Goal: Task Accomplishment & Management: Manage account settings

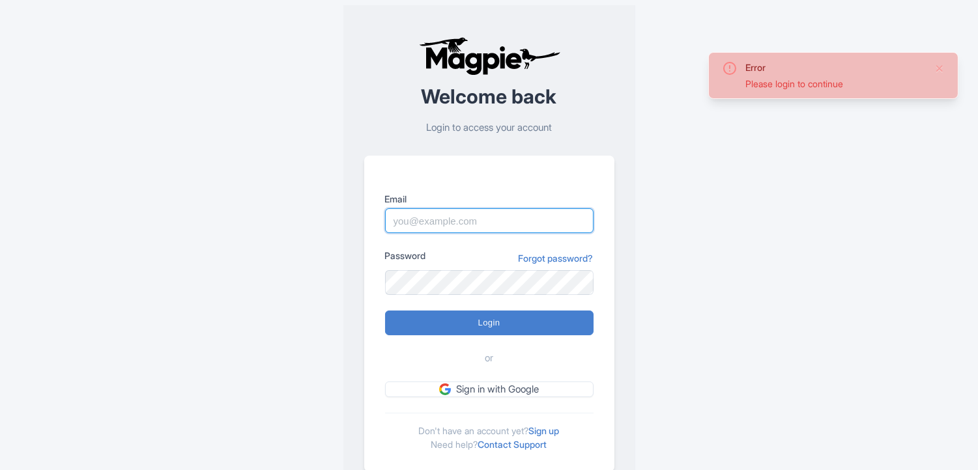
click at [432, 211] on input "Email" at bounding box center [489, 220] width 208 height 25
type input "[EMAIL_ADDRESS][PERSON_NAME][DOMAIN_NAME]"
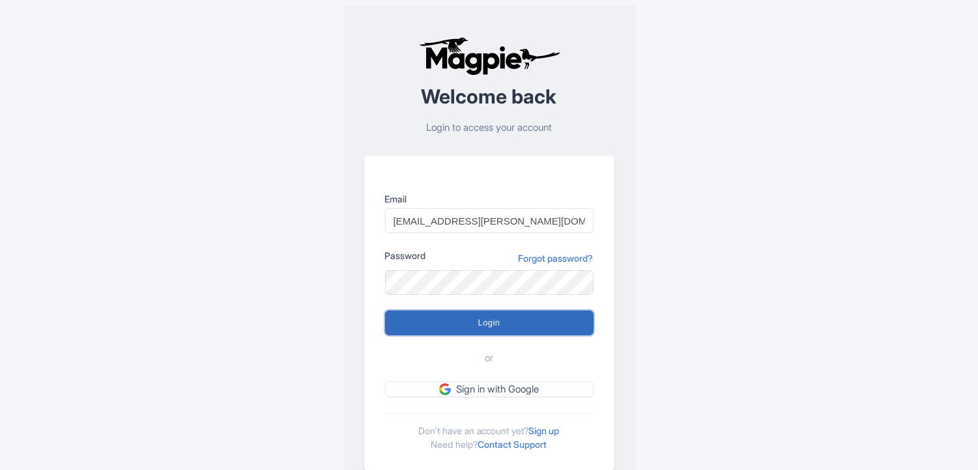
click at [436, 211] on input "Login" at bounding box center [489, 323] width 208 height 25
type input "Logging in..."
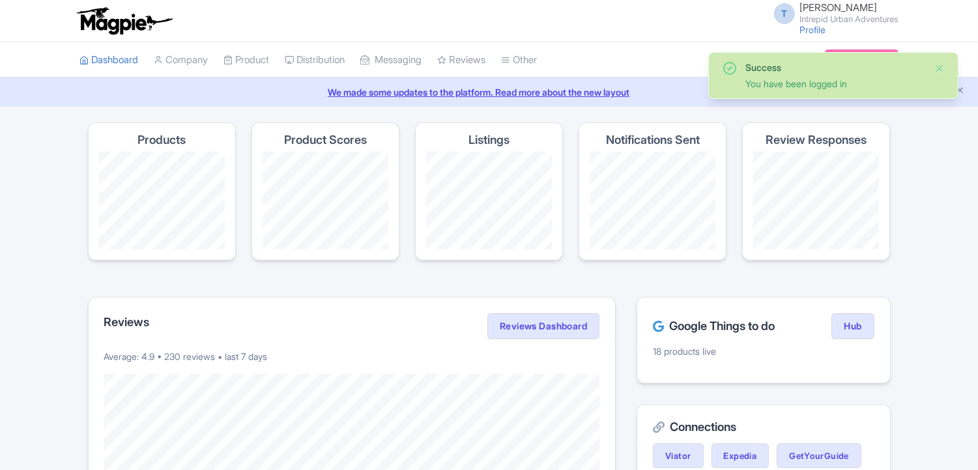
click at [935, 69] on button "Close" at bounding box center [939, 69] width 10 height 16
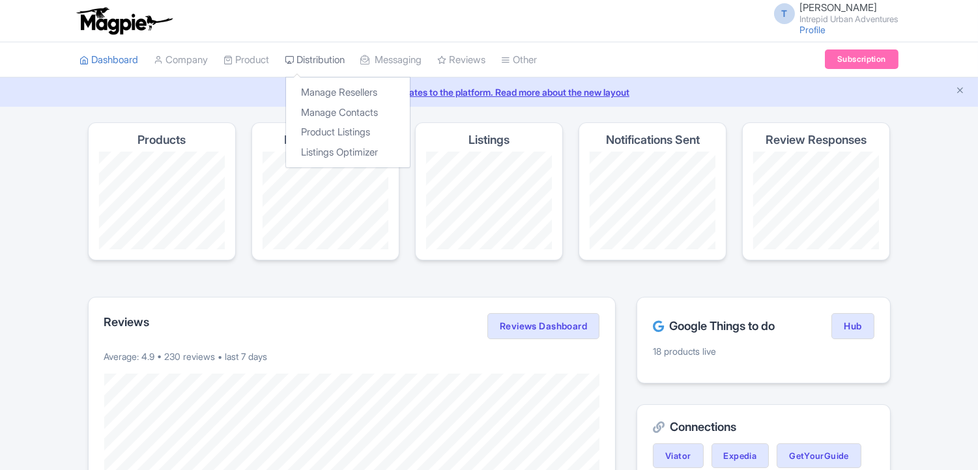
click at [334, 52] on link "Distribution" at bounding box center [315, 60] width 60 height 36
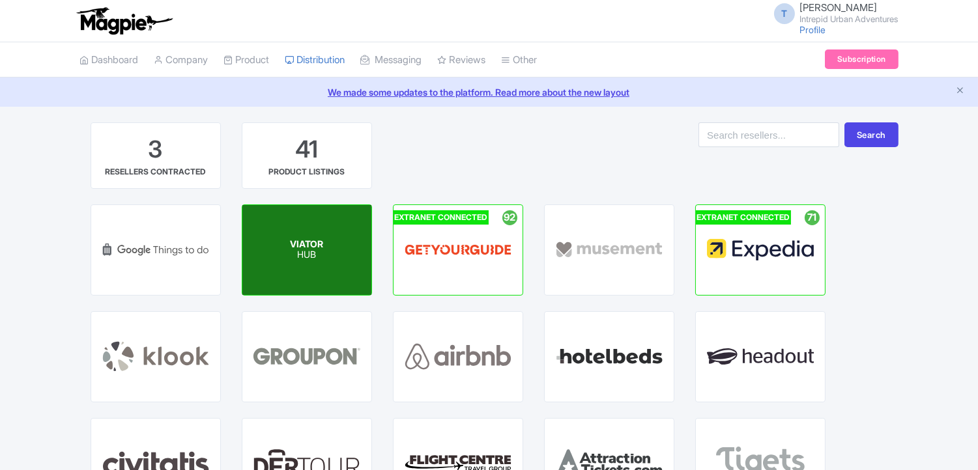
click at [317, 250] on p "HUB" at bounding box center [306, 255] width 33 height 11
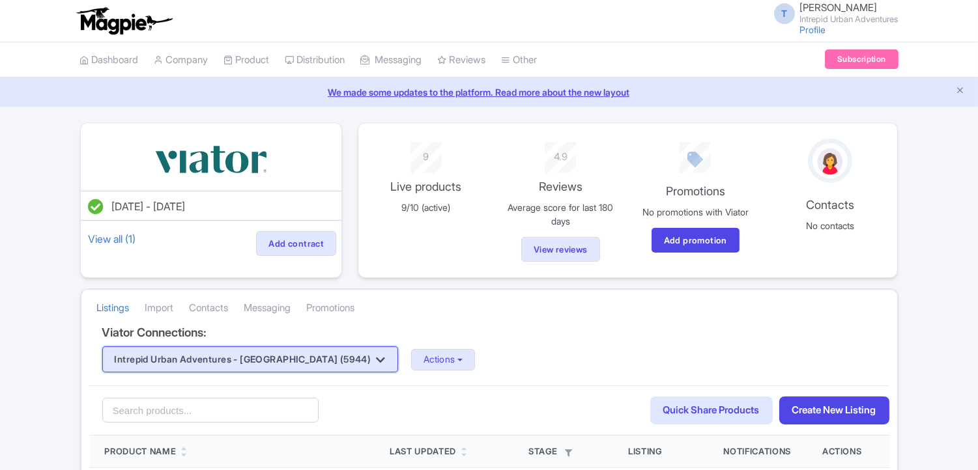
click at [305, 369] on button "Intrepid Urban Adventures - France (5944)" at bounding box center [250, 360] width 296 height 26
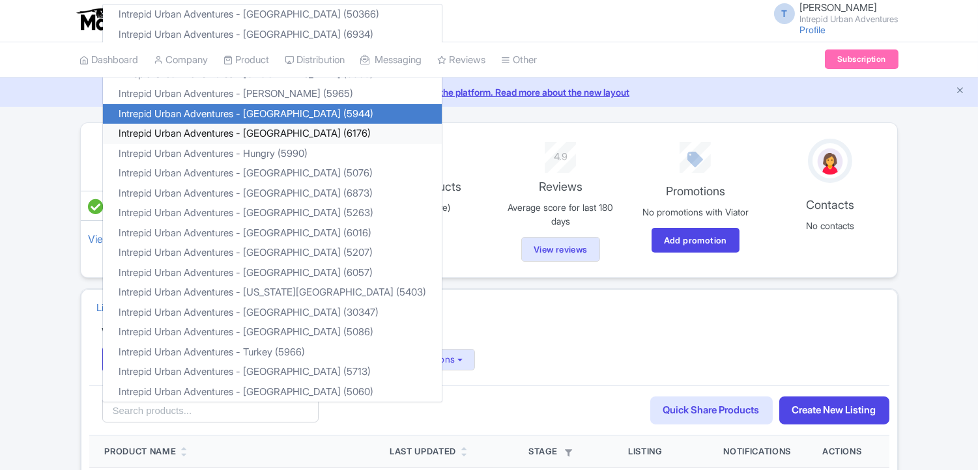
click at [284, 134] on link "Intrepid Urban Adventures - Greece (6176)" at bounding box center [272, 134] width 339 height 20
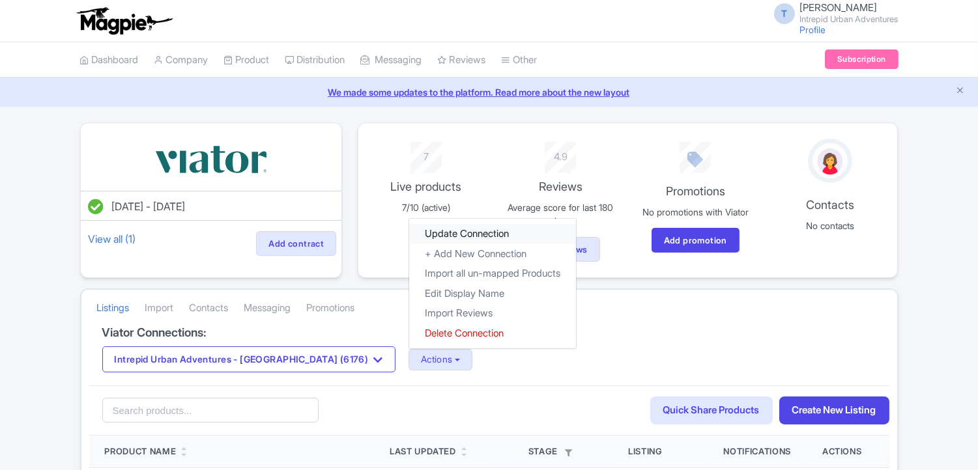
click at [409, 234] on link "Update Connection" at bounding box center [492, 234] width 167 height 20
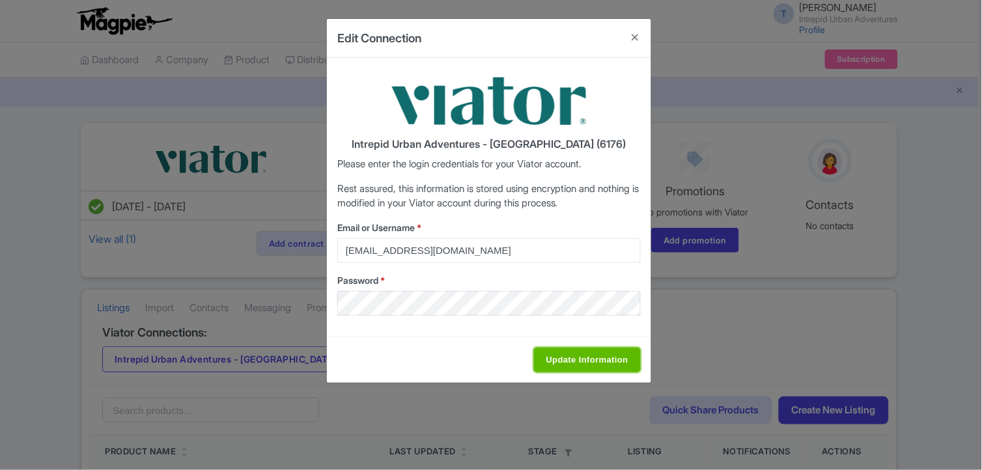
click at [588, 367] on input "Update Information" at bounding box center [587, 360] width 107 height 25
type input "Saving..."
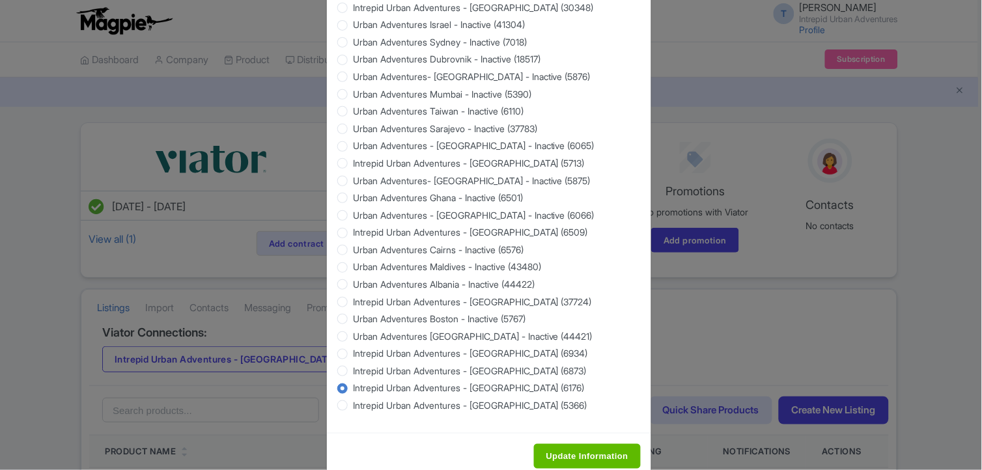
scroll to position [1231, 0]
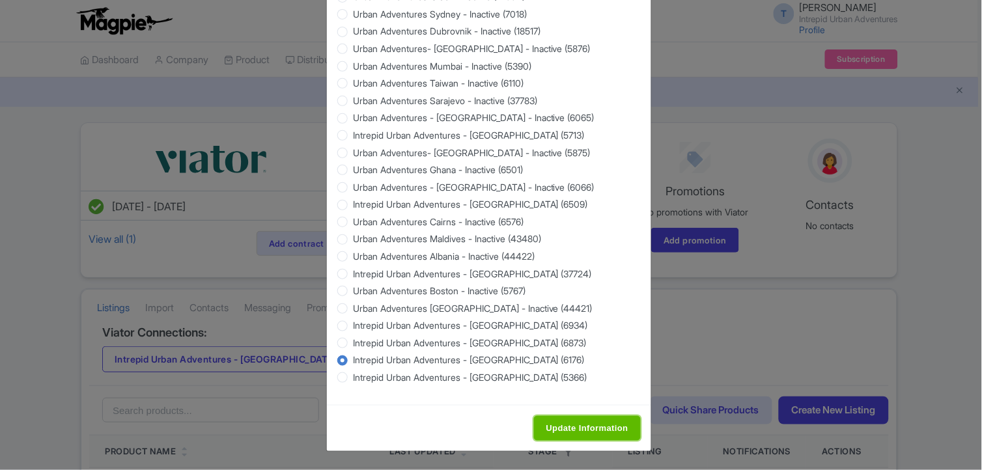
click at [570, 436] on input "Update Information" at bounding box center [587, 428] width 107 height 25
type input "Saving..."
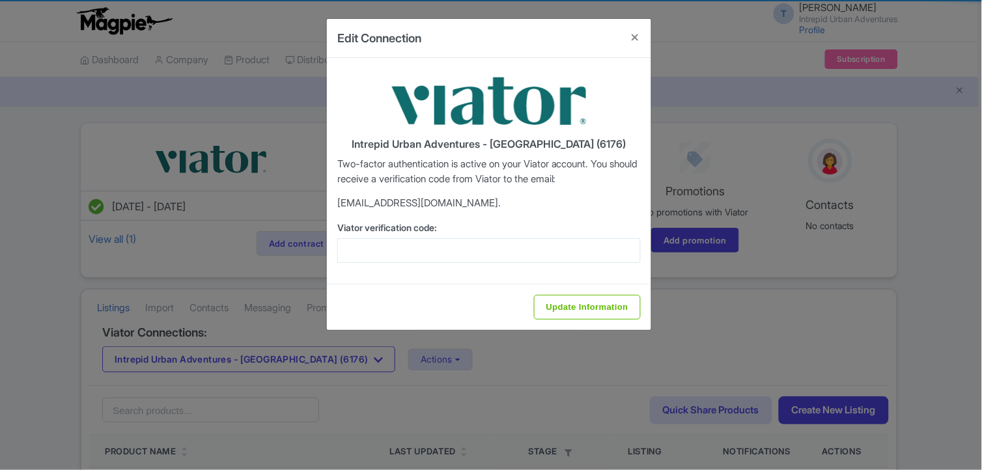
scroll to position [0, 0]
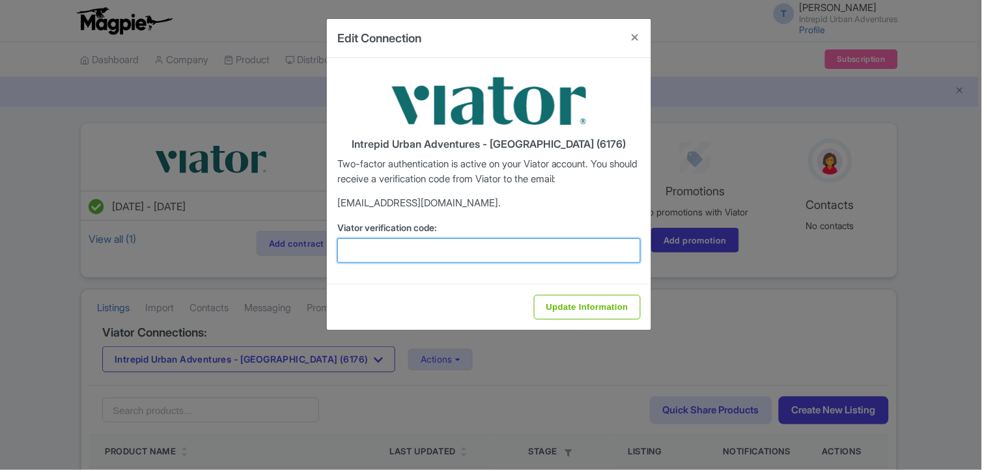
click at [496, 248] on input "Viator verification code:" at bounding box center [489, 250] width 304 height 25
paste input "466768"
type input "466768"
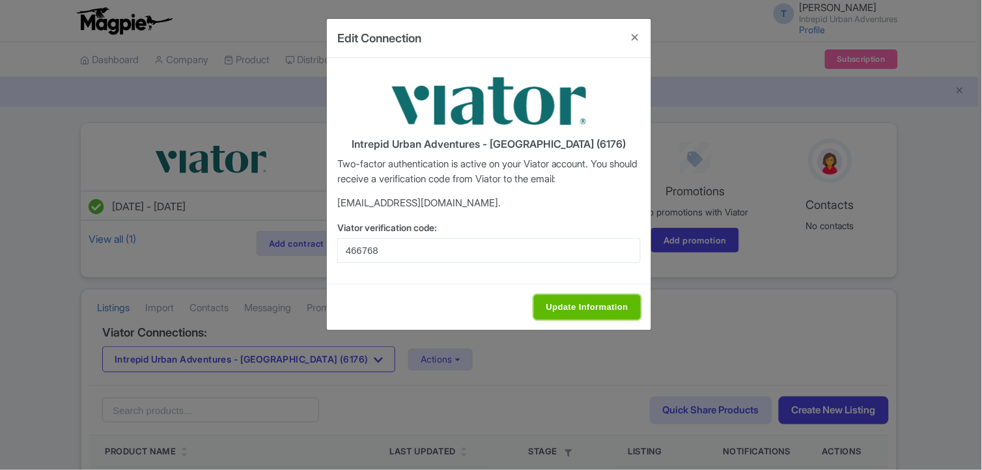
click at [571, 303] on input "Update Information" at bounding box center [587, 307] width 107 height 25
type input "Saving..."
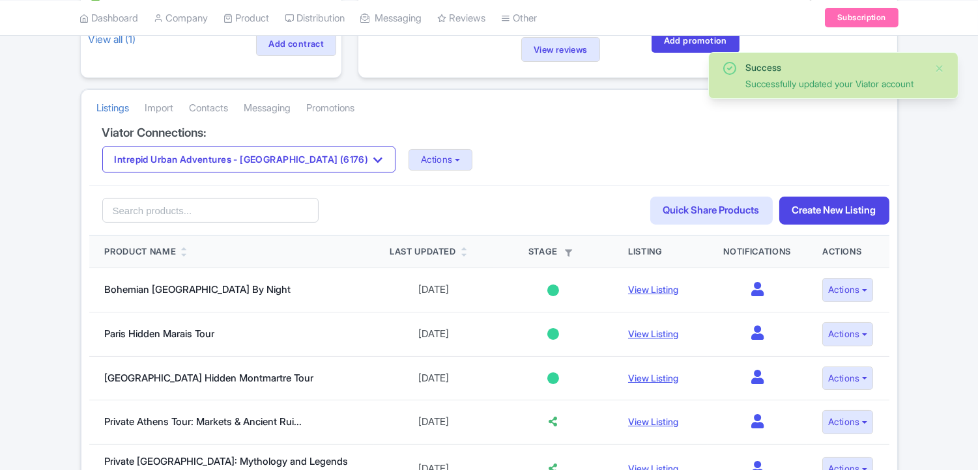
scroll to position [217, 0]
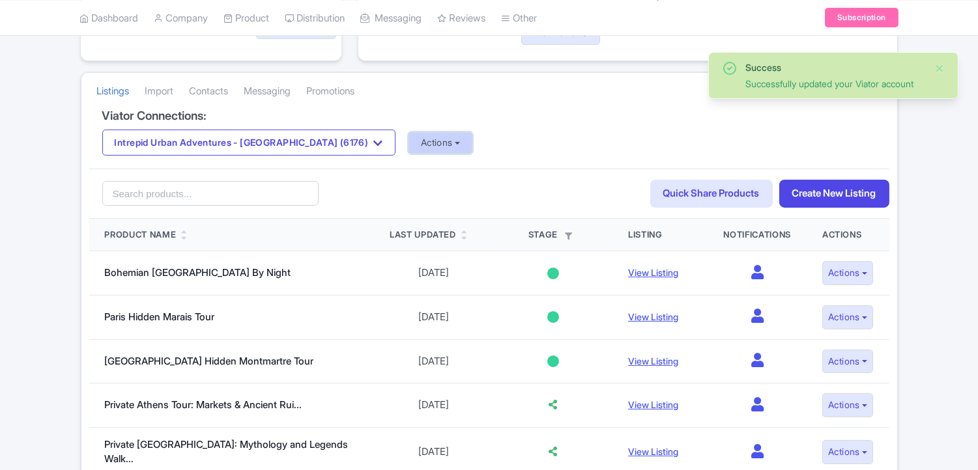
click at [408, 152] on button "Actions" at bounding box center [440, 142] width 64 height 21
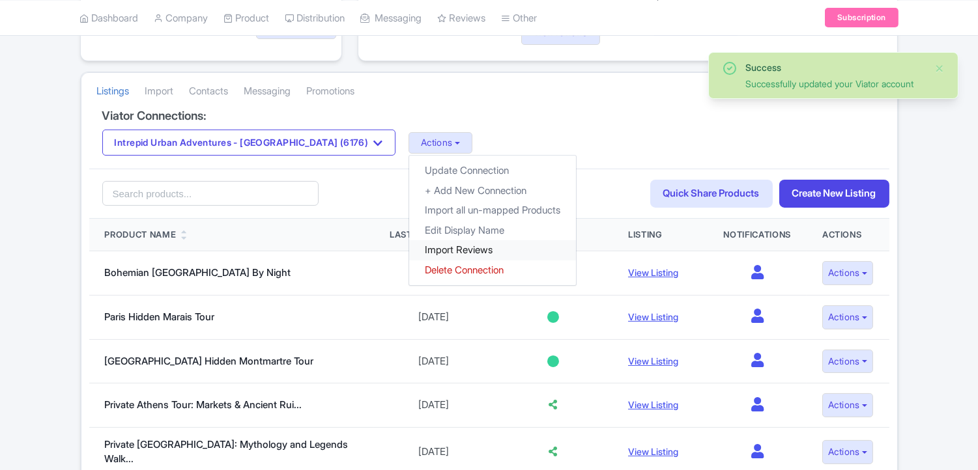
click at [409, 252] on link "Import Reviews" at bounding box center [492, 250] width 167 height 20
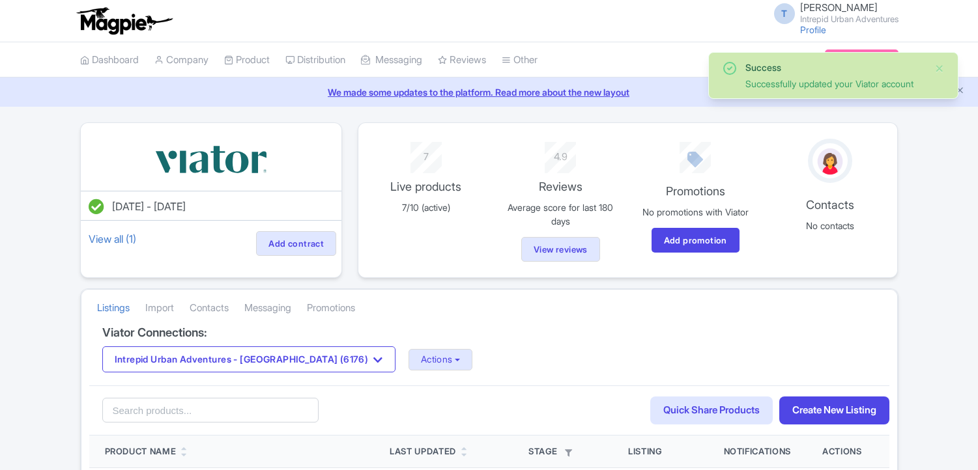
click at [285, 347] on button "Intrepid Urban Adventures - [GEOGRAPHIC_DATA] (6176)" at bounding box center [248, 360] width 293 height 26
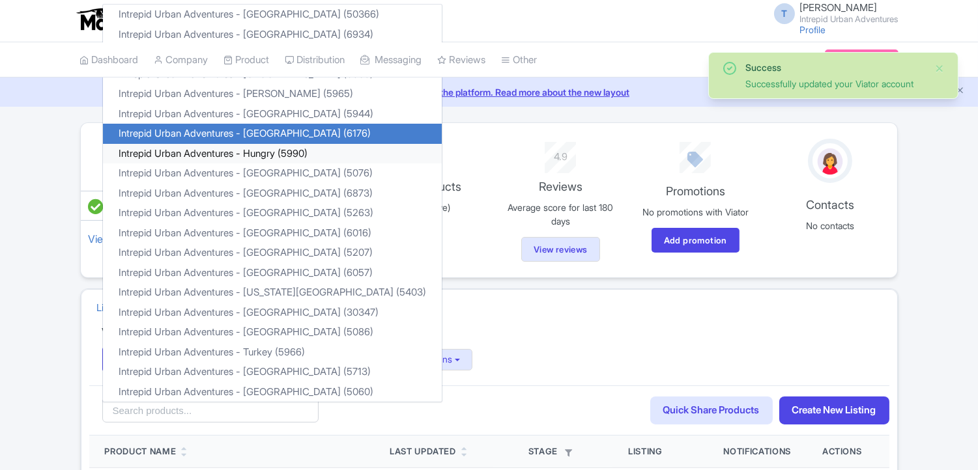
click at [307, 160] on link "Intrepid Urban Adventures - Hungry (5990)" at bounding box center [272, 154] width 339 height 20
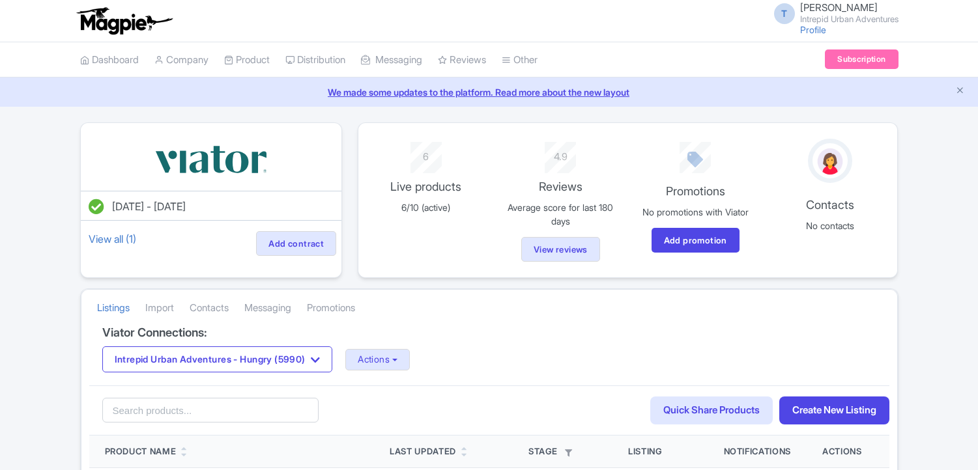
click at [378, 363] on button "Actions" at bounding box center [377, 359] width 64 height 21
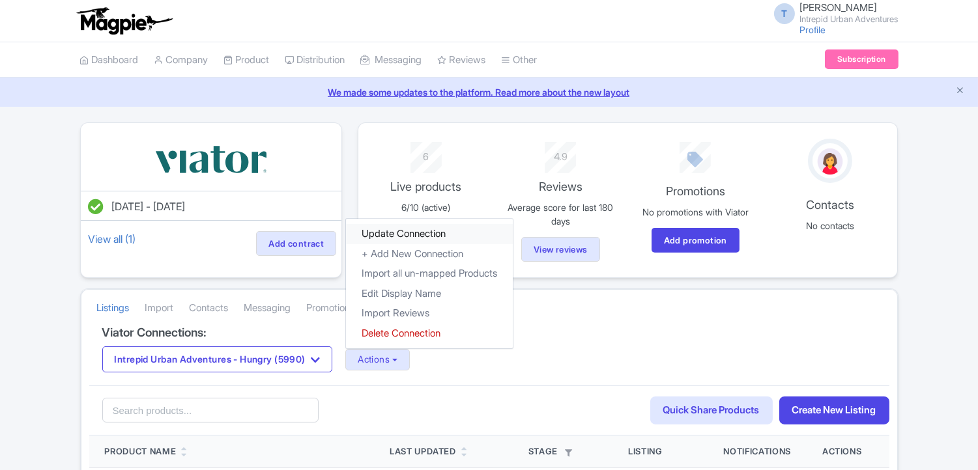
click at [411, 236] on link "Update Connection" at bounding box center [429, 234] width 167 height 20
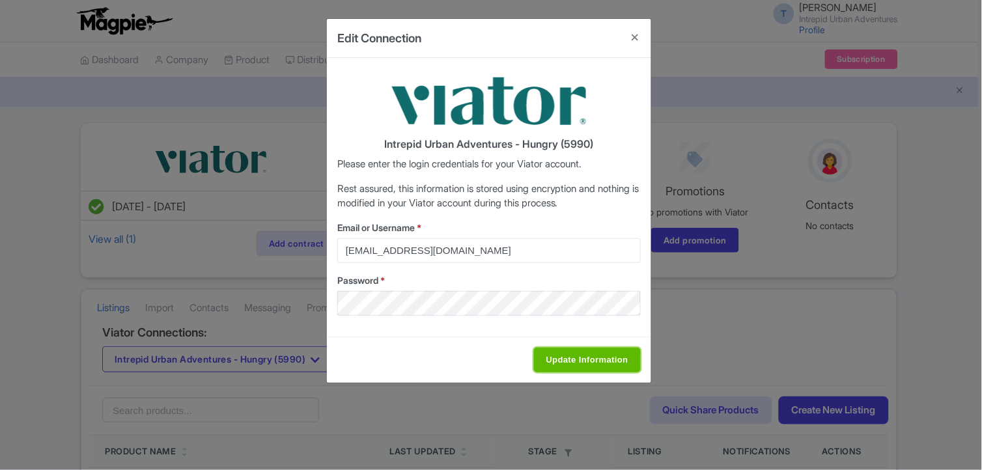
click at [580, 365] on input "Update Information" at bounding box center [587, 360] width 107 height 25
type input "Saving..."
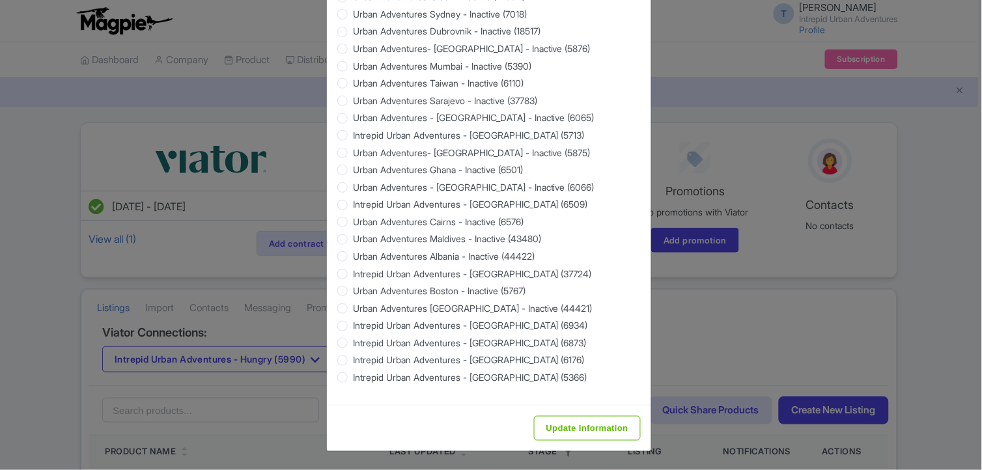
scroll to position [1231, 0]
click at [608, 421] on input "Update Information" at bounding box center [587, 428] width 107 height 25
type input "Saving..."
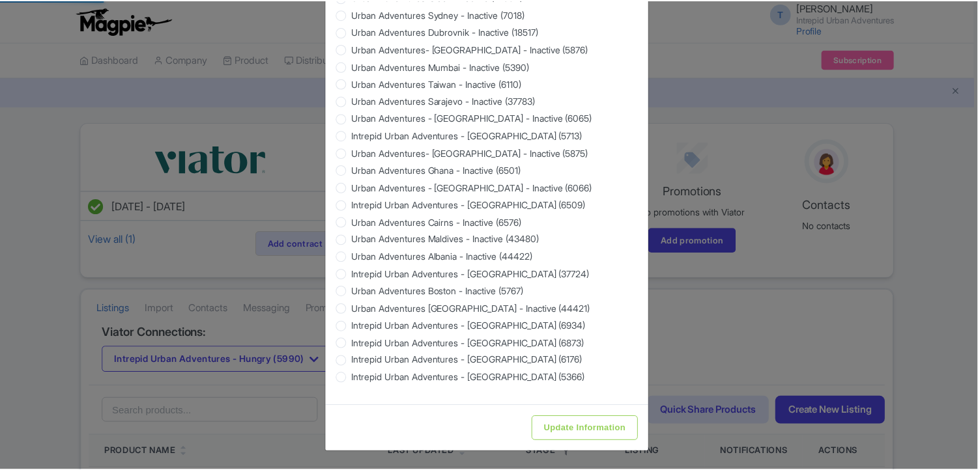
scroll to position [0, 0]
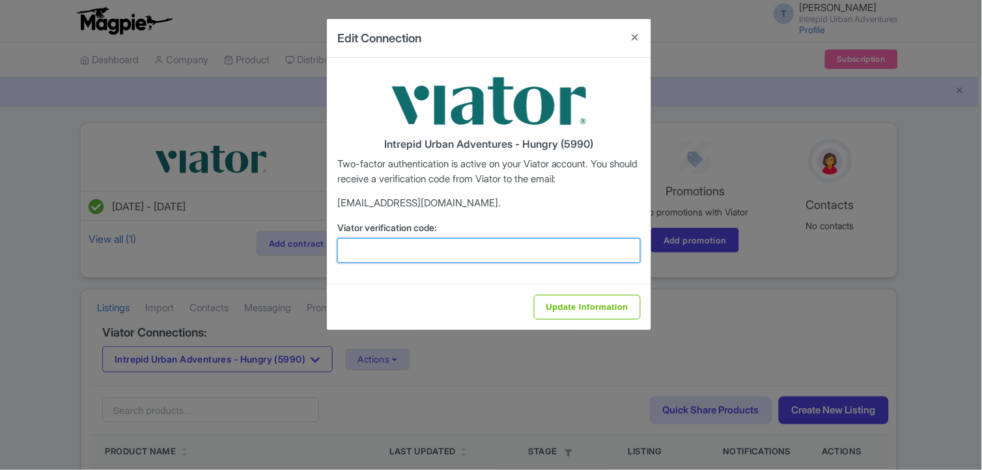
click at [392, 261] on input "Viator verification code:" at bounding box center [489, 250] width 304 height 25
paste input "968161"
type input "968161"
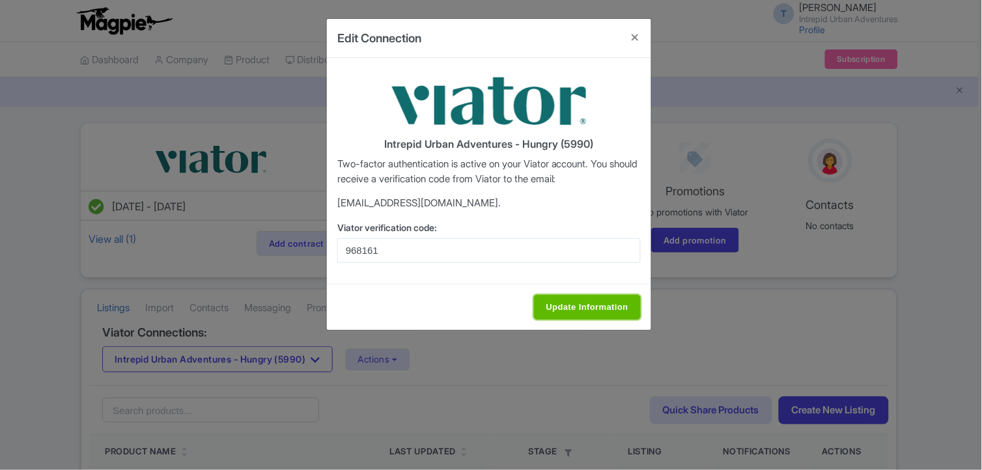
click at [571, 296] on input "Update Information" at bounding box center [587, 307] width 107 height 25
type input "Update Information"
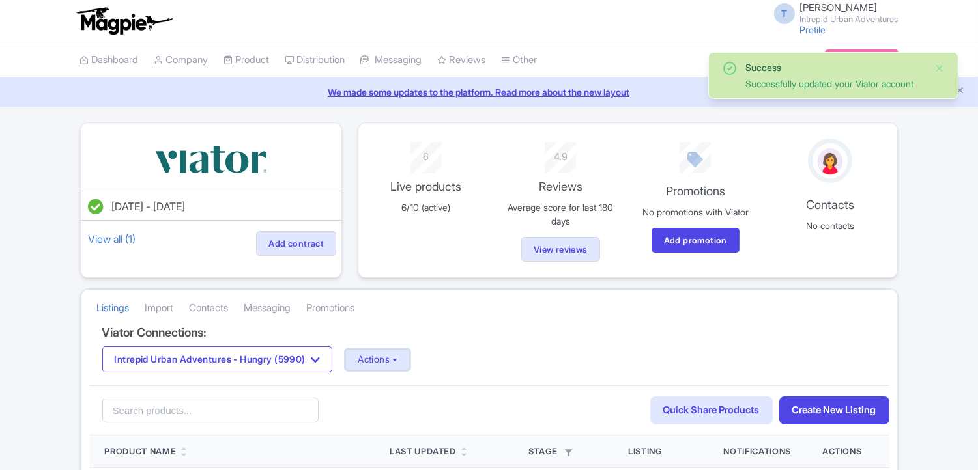
click at [410, 359] on button "Actions" at bounding box center [377, 359] width 64 height 21
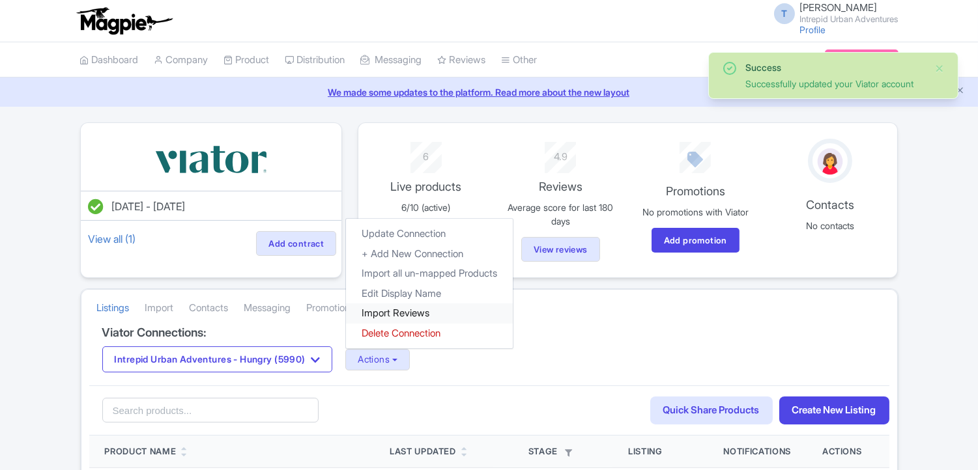
click at [392, 311] on link "Import Reviews" at bounding box center [429, 314] width 167 height 20
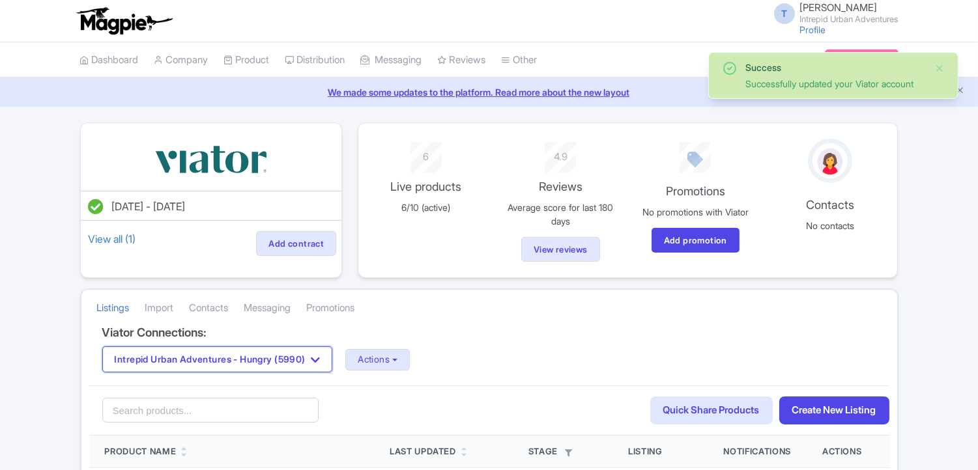
click at [271, 356] on button "Intrepid Urban Adventures - Hungry (5990)" at bounding box center [217, 360] width 231 height 26
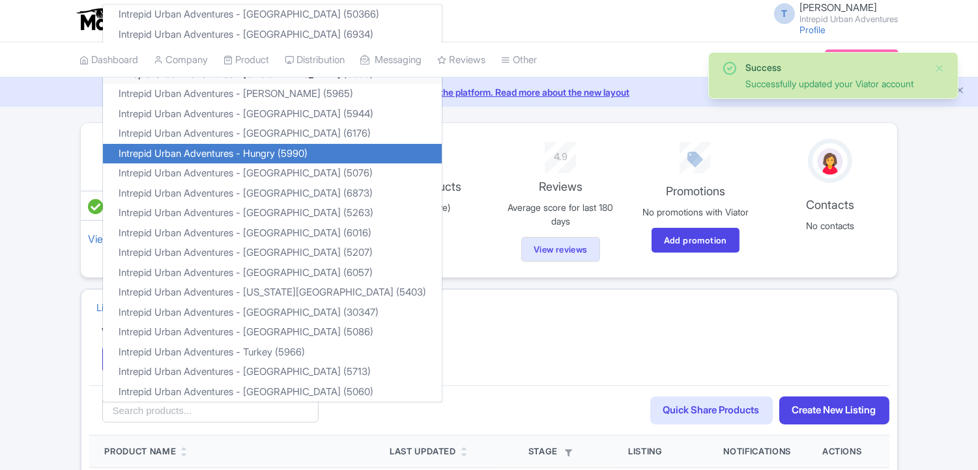
click at [280, 79] on link "Intrepid Urban Adventures - [GEOGRAPHIC_DATA] (6509)" at bounding box center [272, 74] width 339 height 20
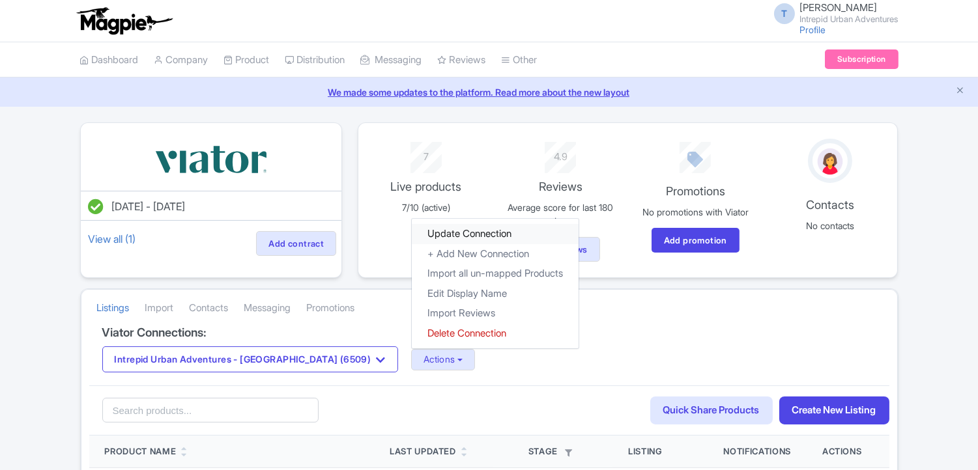
click at [412, 236] on link "Update Connection" at bounding box center [495, 234] width 167 height 20
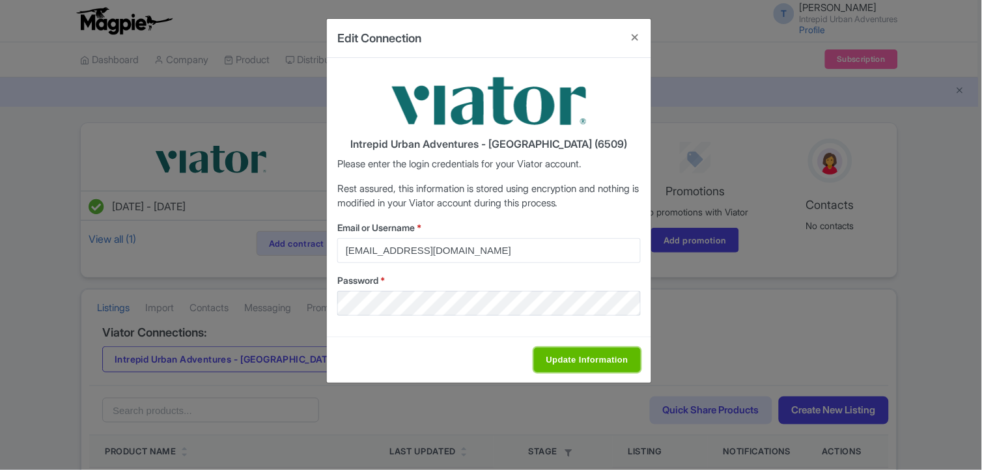
click at [543, 365] on input "Update Information" at bounding box center [587, 360] width 107 height 25
type input "Saving..."
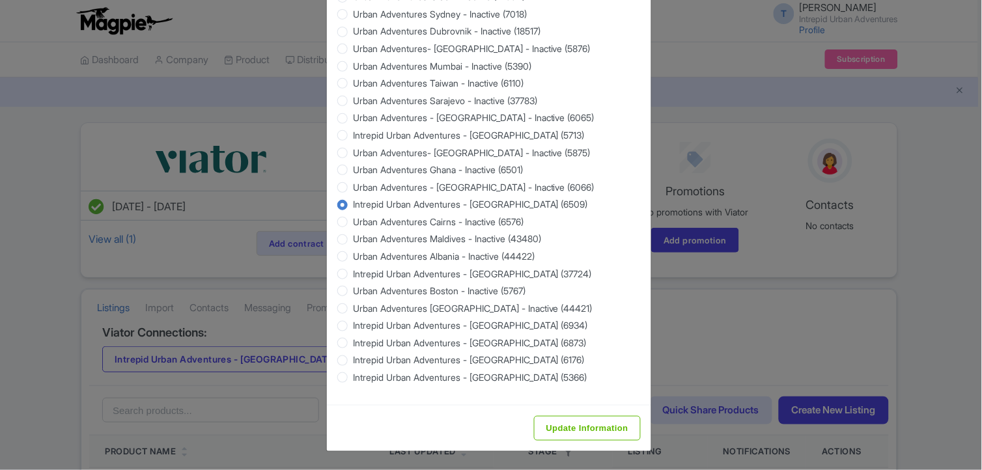
scroll to position [1231, 0]
click at [601, 425] on input "Update Information" at bounding box center [587, 428] width 107 height 25
type input "Saving..."
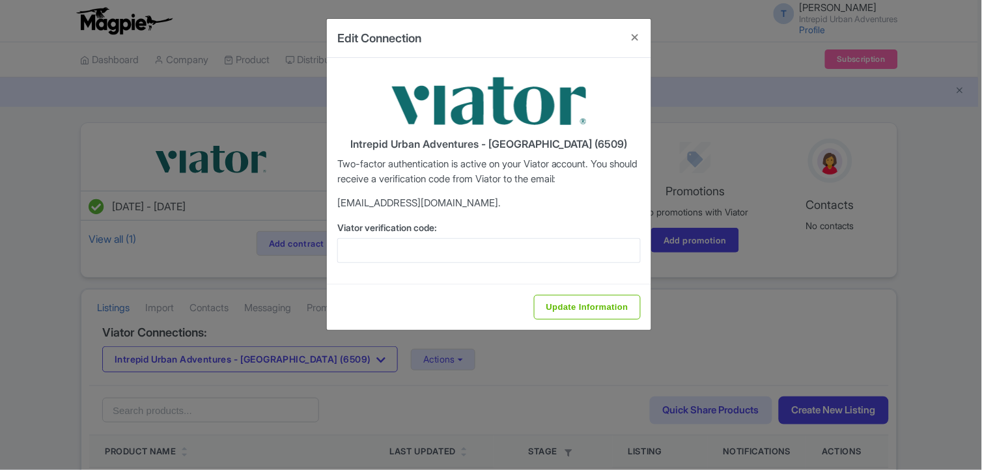
scroll to position [0, 0]
click at [397, 246] on input "Viator verification code:" at bounding box center [489, 250] width 304 height 25
paste input "108893"
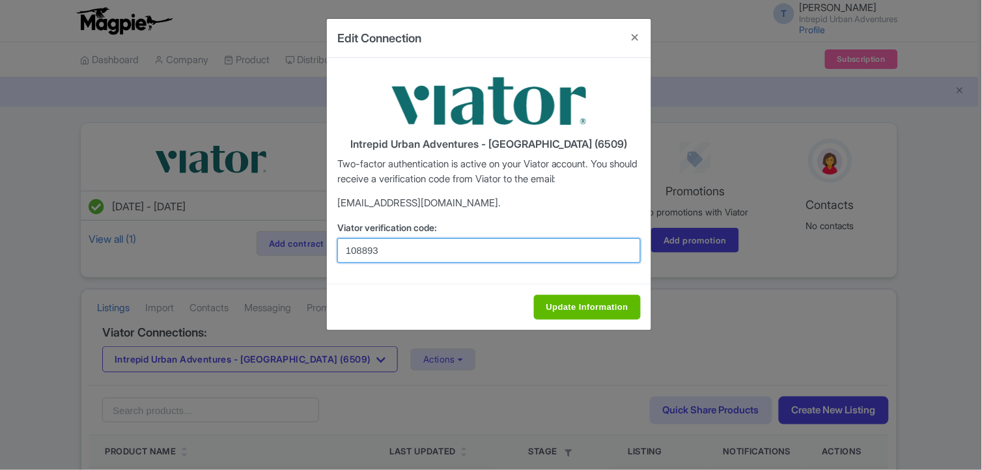
type input "108893"
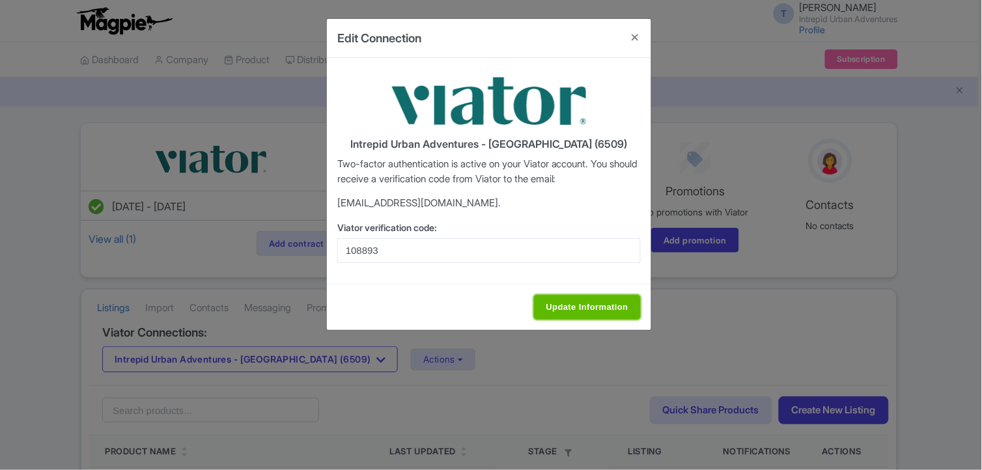
click at [591, 307] on input "Update Information" at bounding box center [587, 307] width 107 height 25
type input "Saving..."
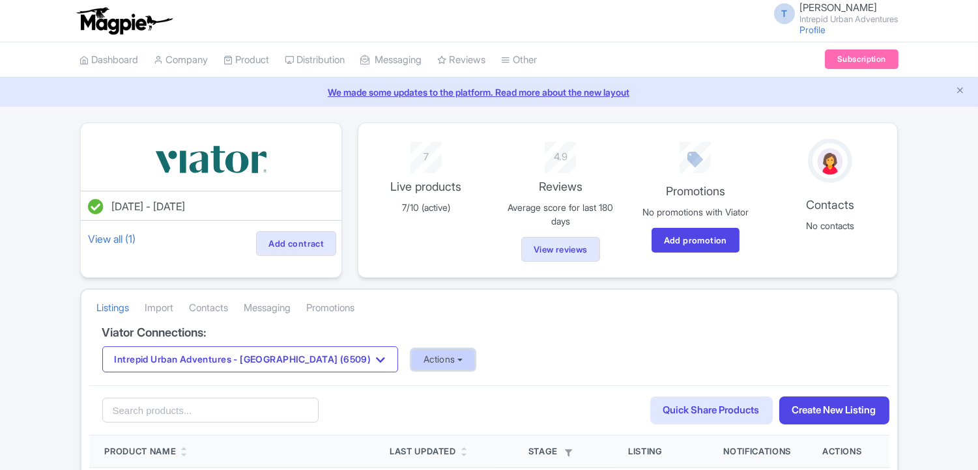
click at [411, 360] on button "Actions" at bounding box center [443, 359] width 64 height 21
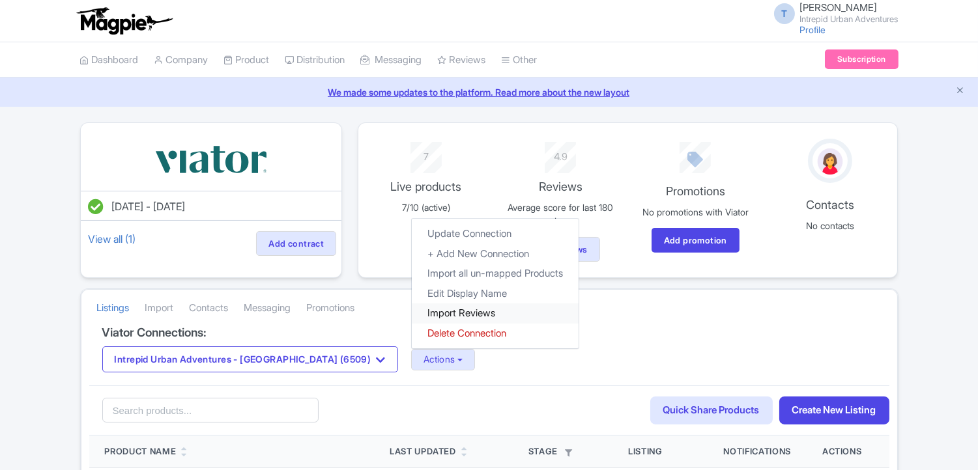
click at [412, 315] on link "Import Reviews" at bounding box center [495, 314] width 167 height 20
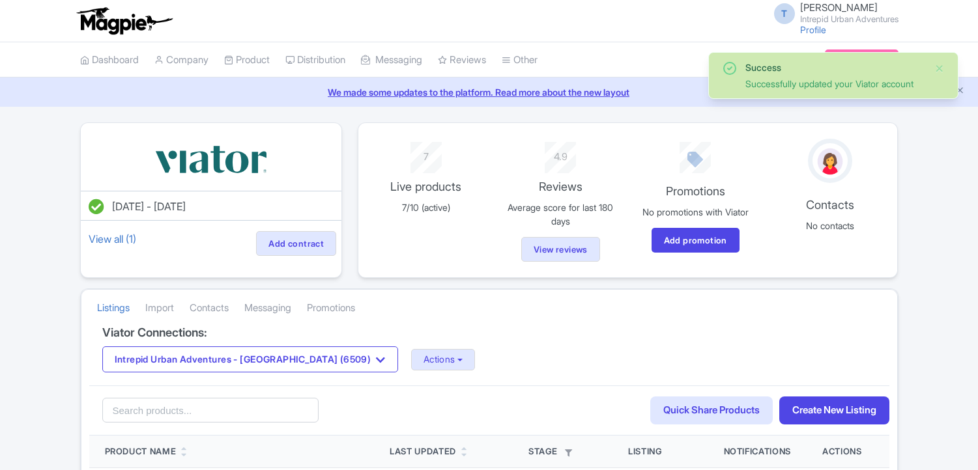
click at [264, 363] on button "Intrepid Urban Adventures - [GEOGRAPHIC_DATA] (6509)" at bounding box center [250, 360] width 296 height 26
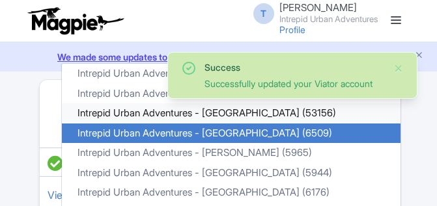
click at [178, 118] on link "Intrepid Urban Adventures - Croatia (53156)" at bounding box center [231, 114] width 339 height 20
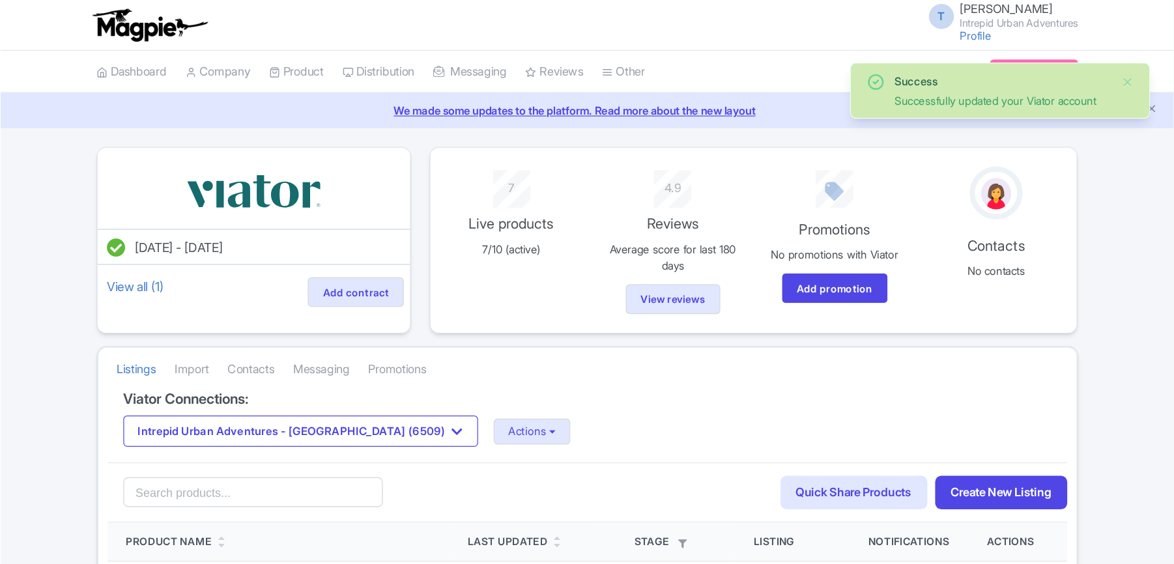
scroll to position [72, 0]
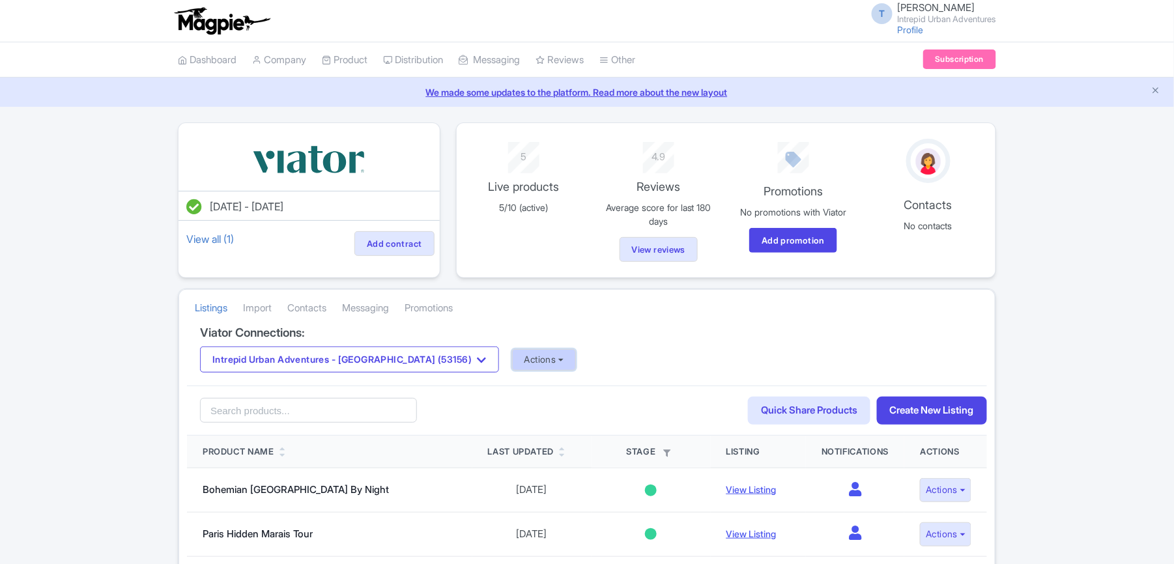
click at [512, 361] on button "Actions" at bounding box center [544, 359] width 64 height 21
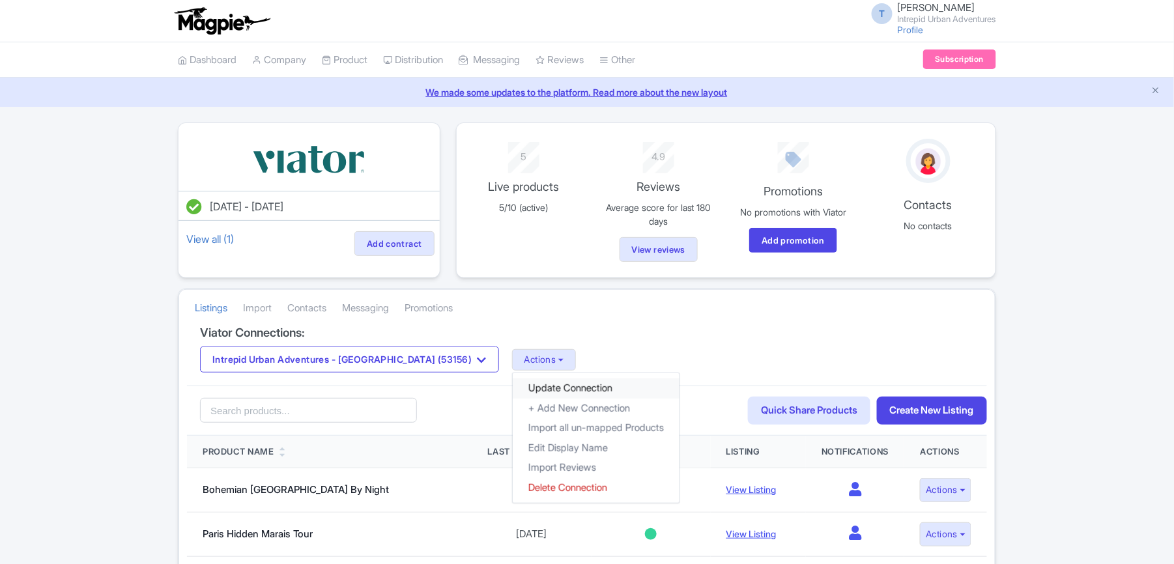
click at [513, 386] on link "Update Connection" at bounding box center [596, 388] width 167 height 20
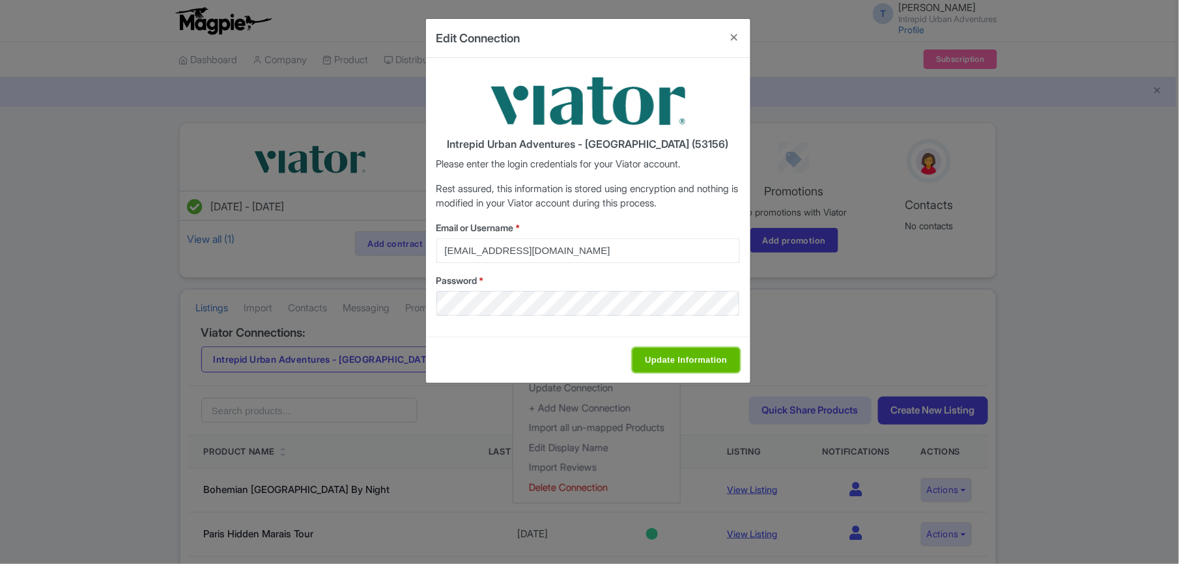
click at [681, 363] on input "Update Information" at bounding box center [685, 360] width 107 height 25
type input "Saving..."
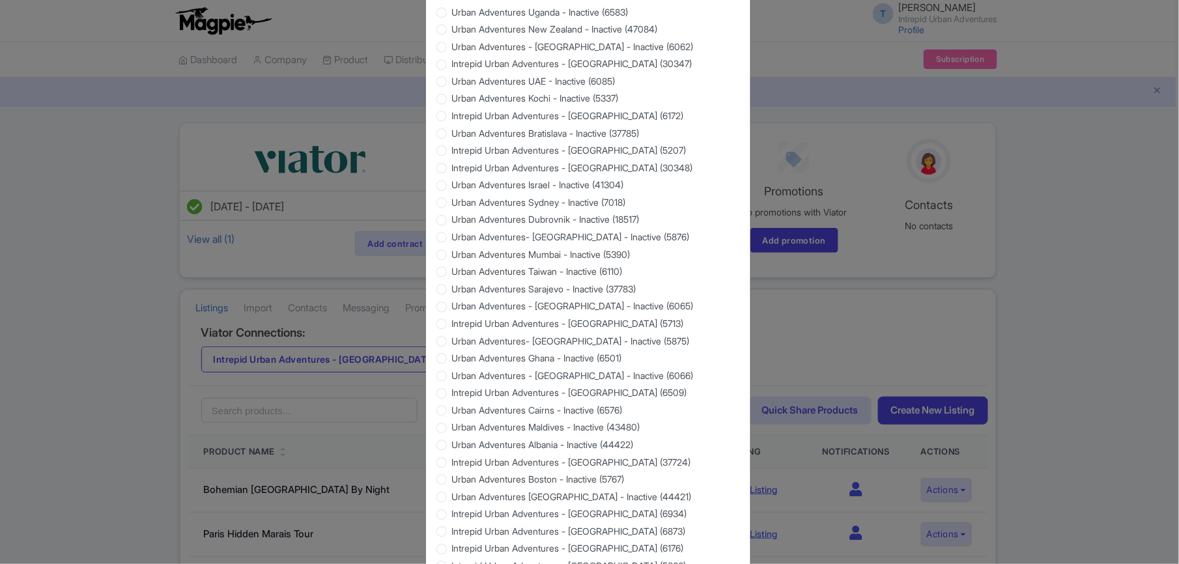
scroll to position [1109, 0]
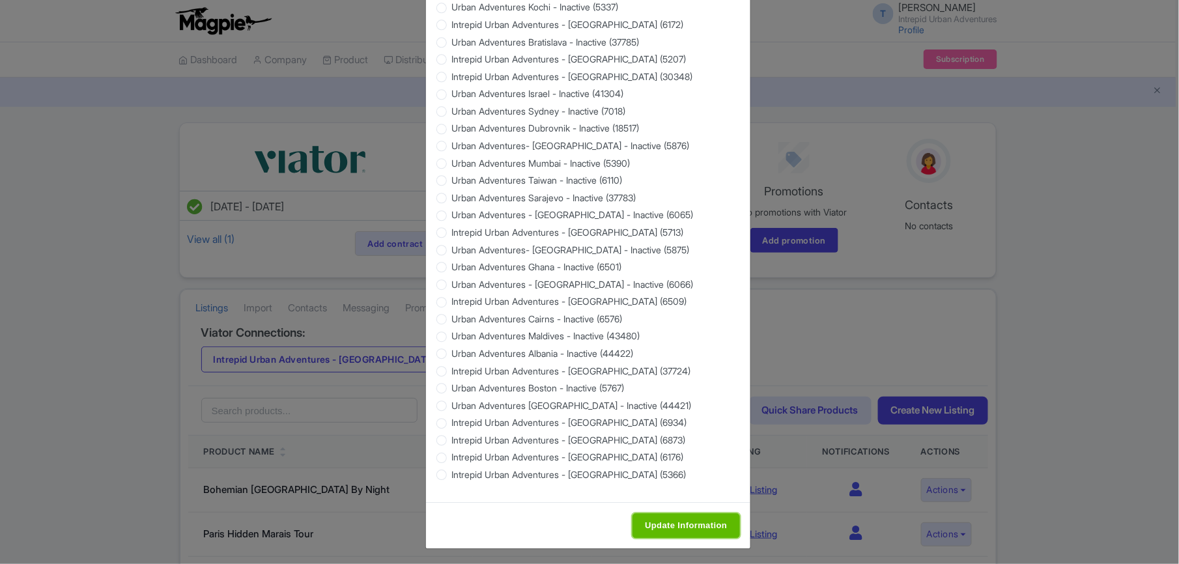
click at [720, 513] on input "Update Information" at bounding box center [685, 525] width 107 height 25
type input "Saving..."
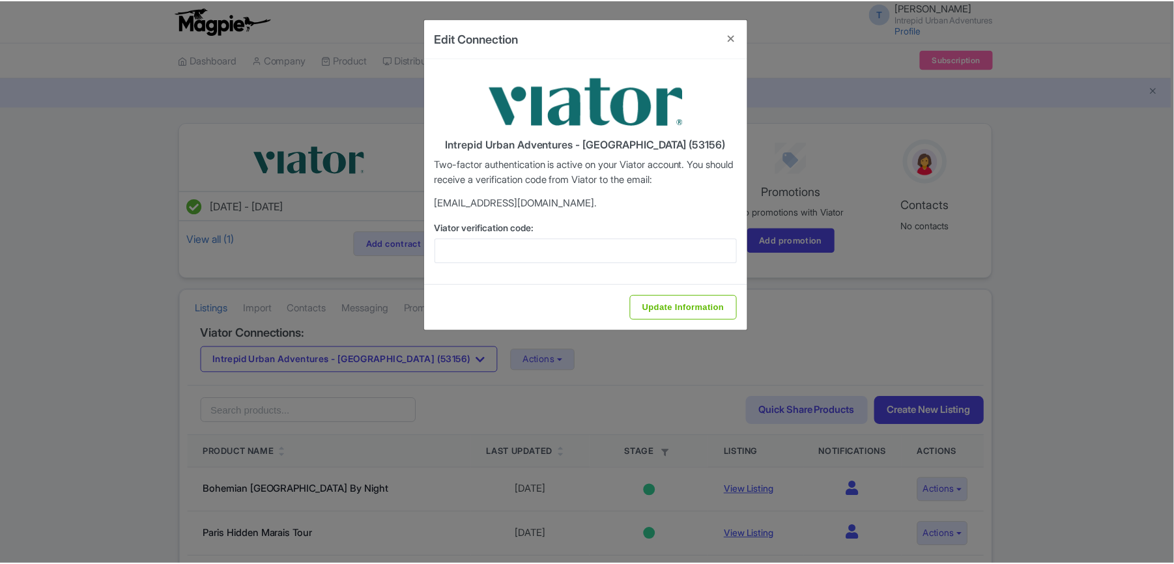
scroll to position [0, 0]
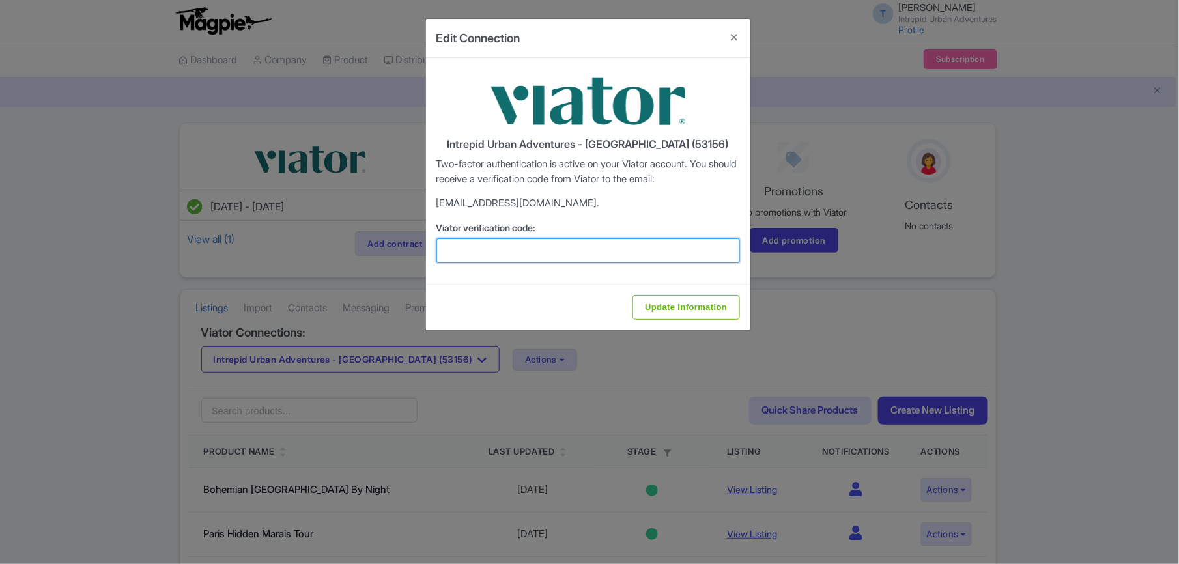
click at [604, 253] on input "Viator verification code:" at bounding box center [588, 250] width 304 height 25
paste input "949338"
type input "949338"
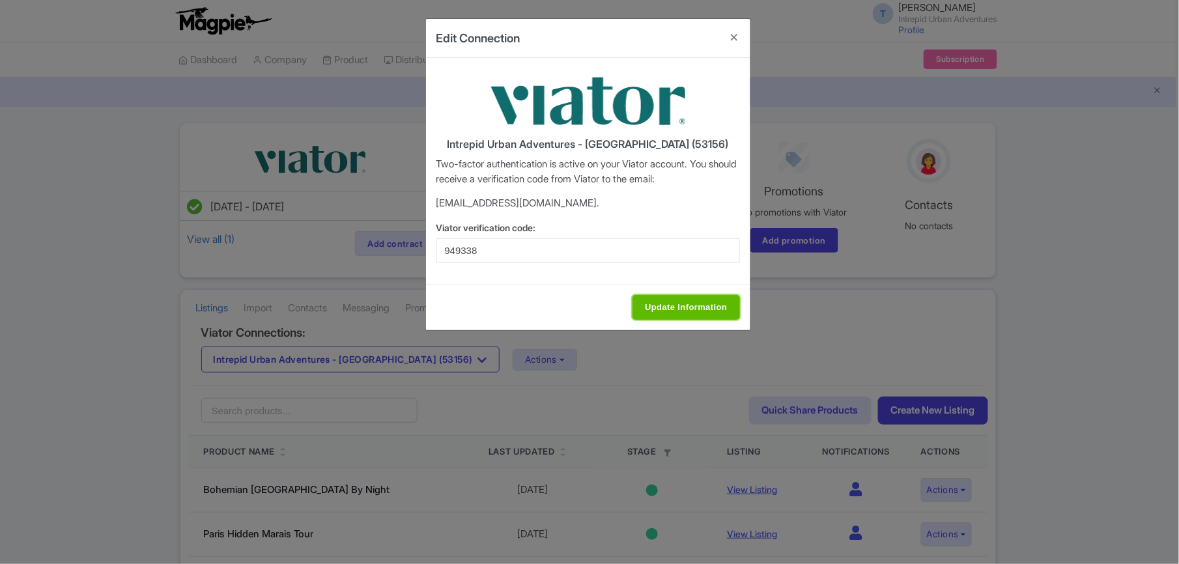
click at [668, 298] on input "Update Information" at bounding box center [685, 307] width 107 height 25
type input "Saving..."
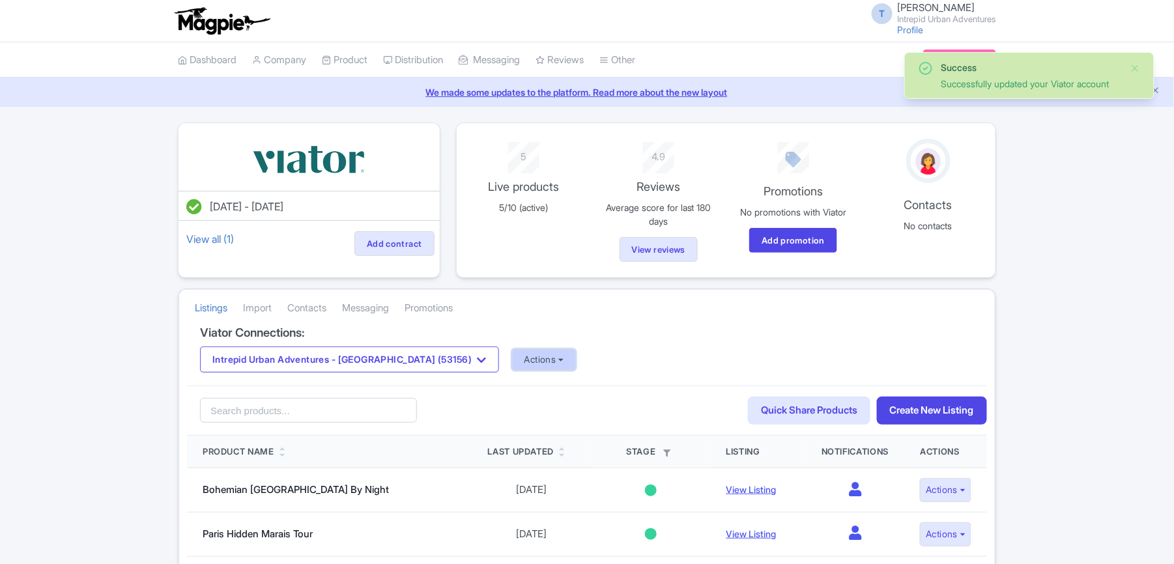
click at [512, 360] on button "Actions" at bounding box center [544, 359] width 64 height 21
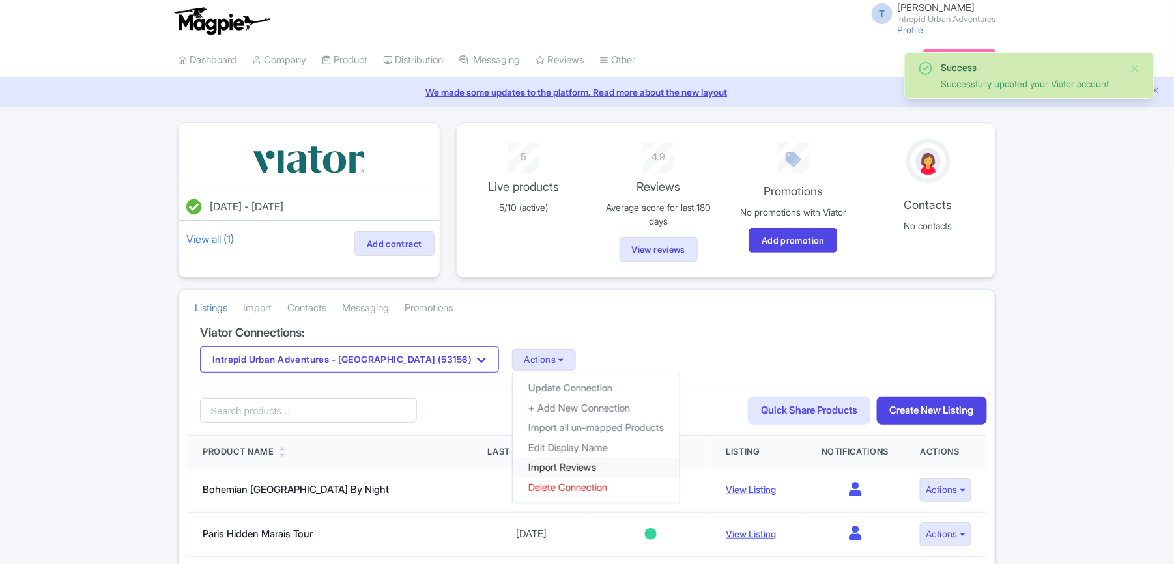
click at [533, 467] on link "Import Reviews" at bounding box center [596, 468] width 167 height 20
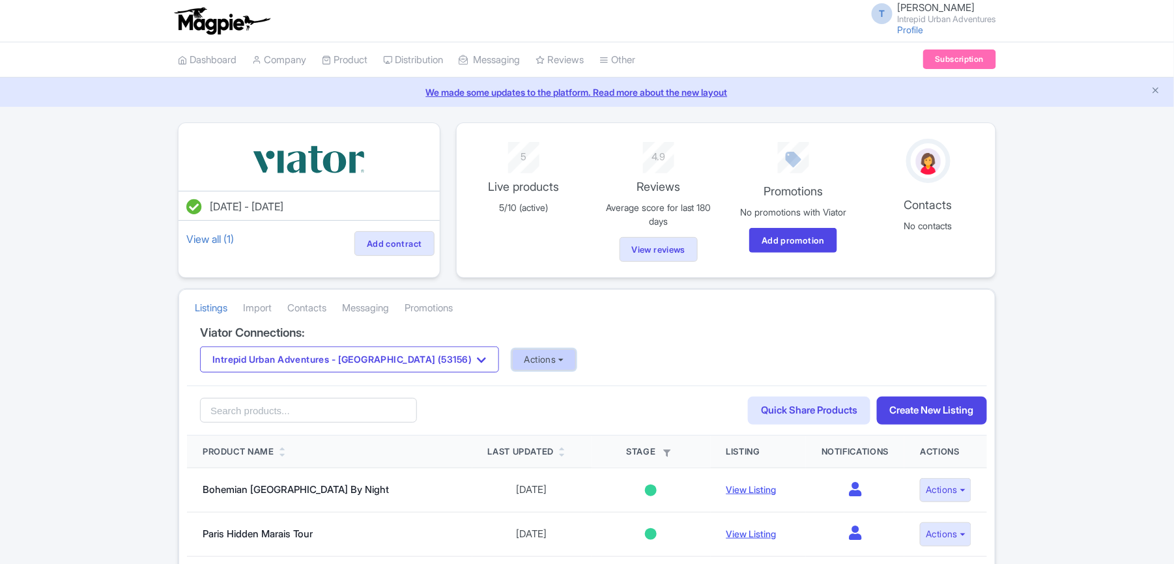
click at [512, 360] on button "Actions" at bounding box center [544, 359] width 64 height 21
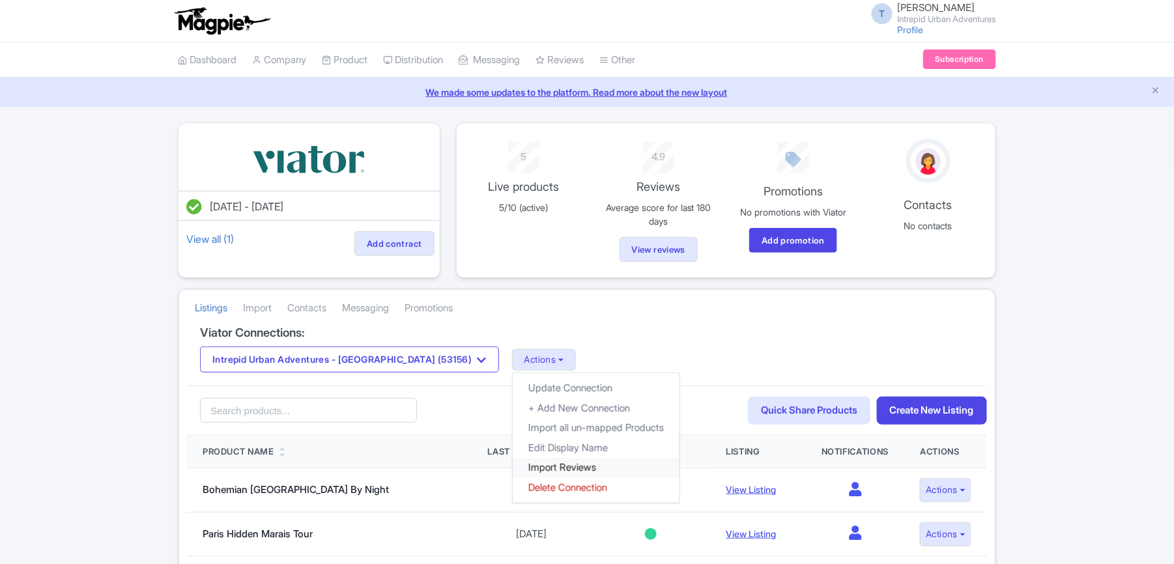
click at [522, 470] on link "Import Reviews" at bounding box center [596, 468] width 167 height 20
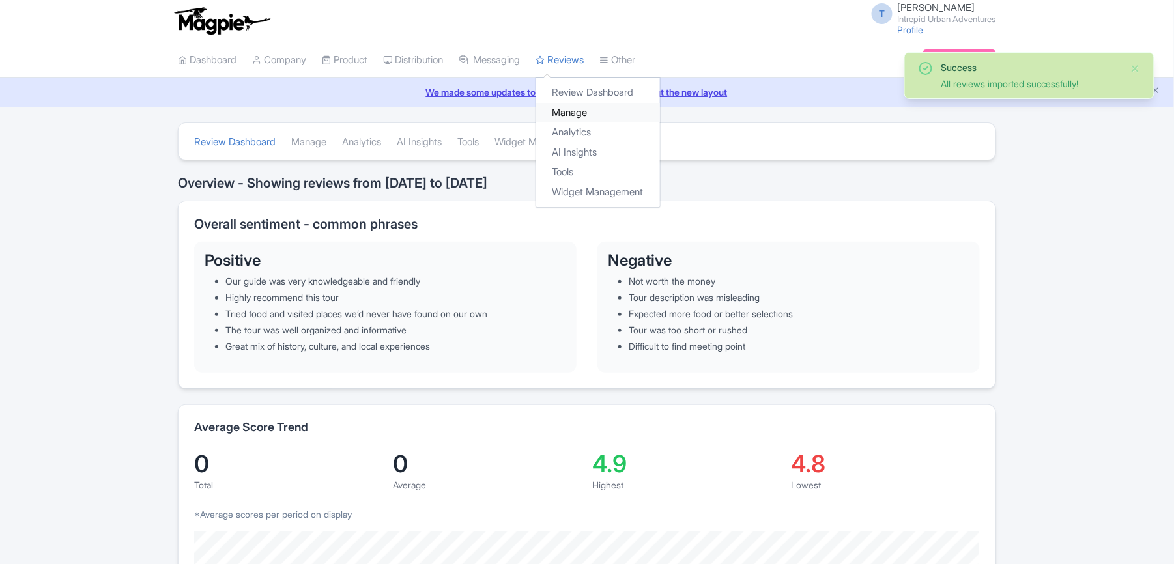
click at [584, 108] on link "Manage" at bounding box center [598, 113] width 124 height 20
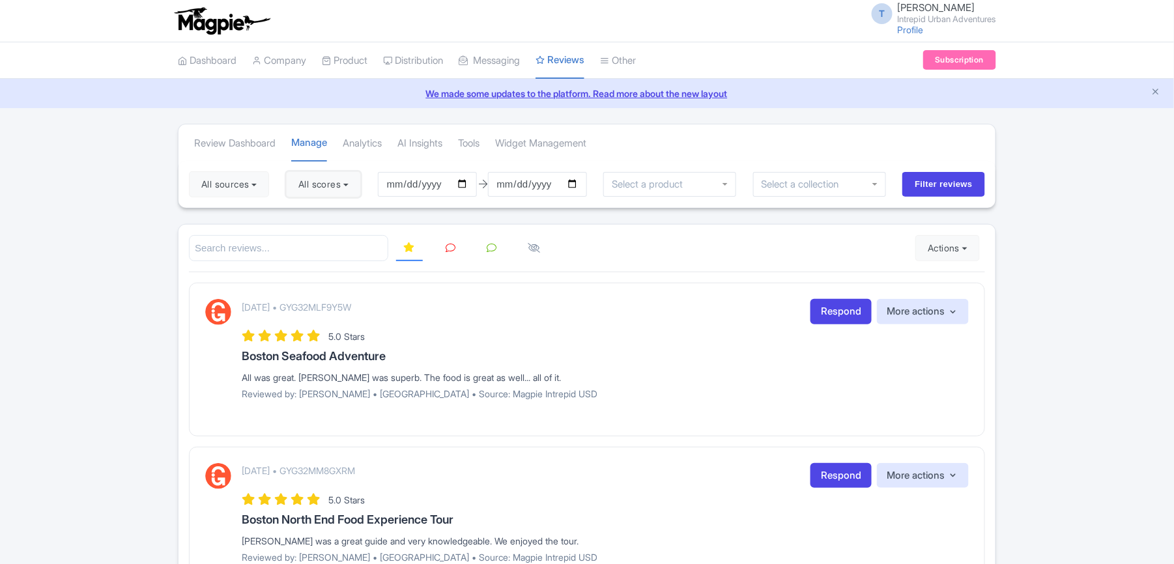
click at [344, 182] on button "All scores" at bounding box center [323, 184] width 75 height 26
click at [310, 215] on label "5 stars" at bounding box center [324, 215] width 29 height 15
click at [310, 215] on input "5 stars" at bounding box center [314, 211] width 8 height 8
checkbox input "false"
click at [301, 241] on div "4 stars" at bounding box center [352, 235] width 116 height 20
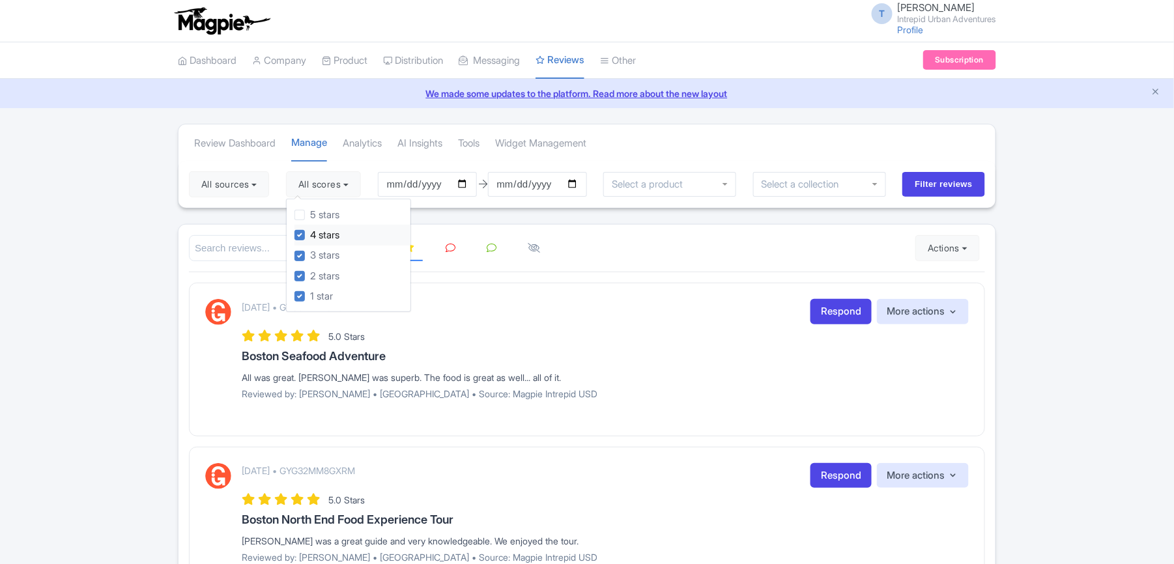
click at [310, 235] on label "4 stars" at bounding box center [324, 235] width 29 height 15
click at [310, 235] on input "4 stars" at bounding box center [314, 231] width 8 height 8
checkbox input "false"
click at [415, 181] on input "2025-07-02" at bounding box center [427, 184] width 99 height 25
click at [397, 180] on input "2025-07-02" at bounding box center [427, 184] width 99 height 25
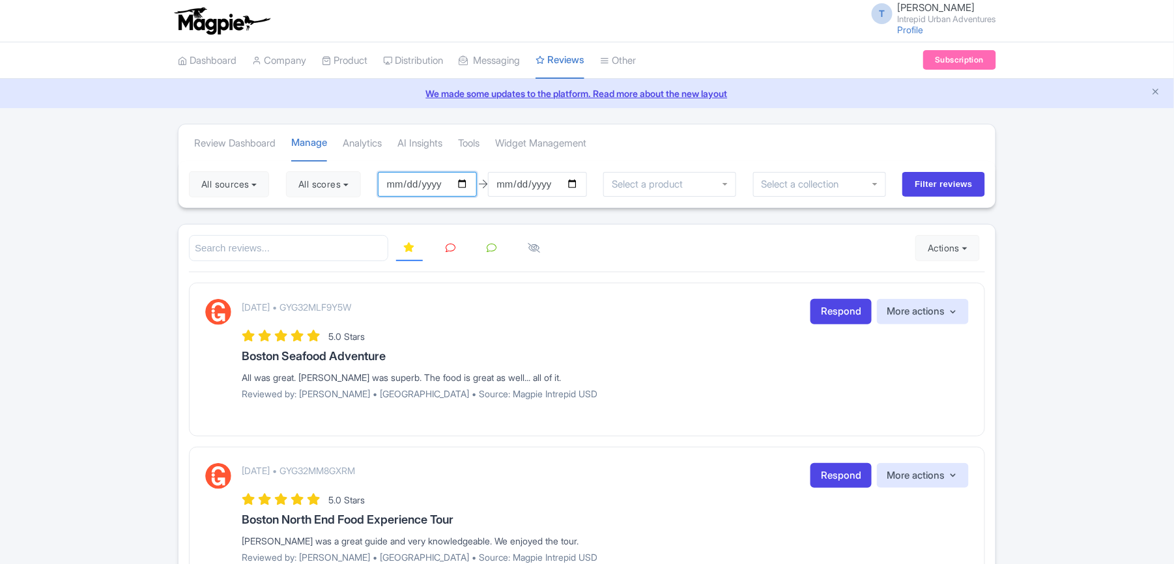
type input "2025-09-02"
type input "[DATE]"
click at [941, 180] on input "Filter reviews" at bounding box center [943, 184] width 83 height 25
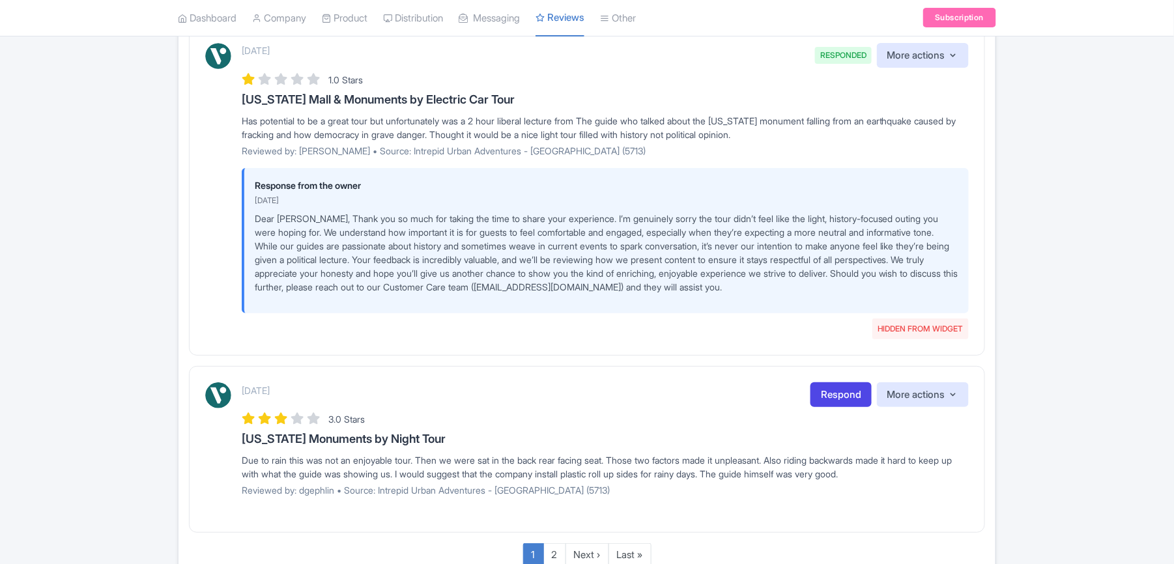
scroll to position [1799, 0]
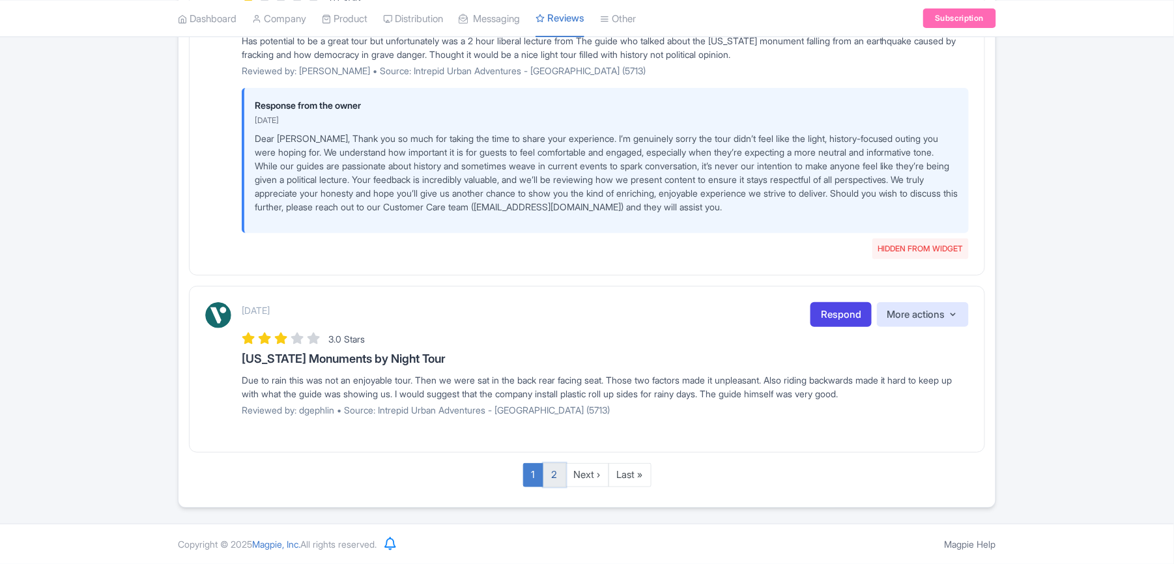
click at [555, 480] on link "2" at bounding box center [554, 475] width 23 height 24
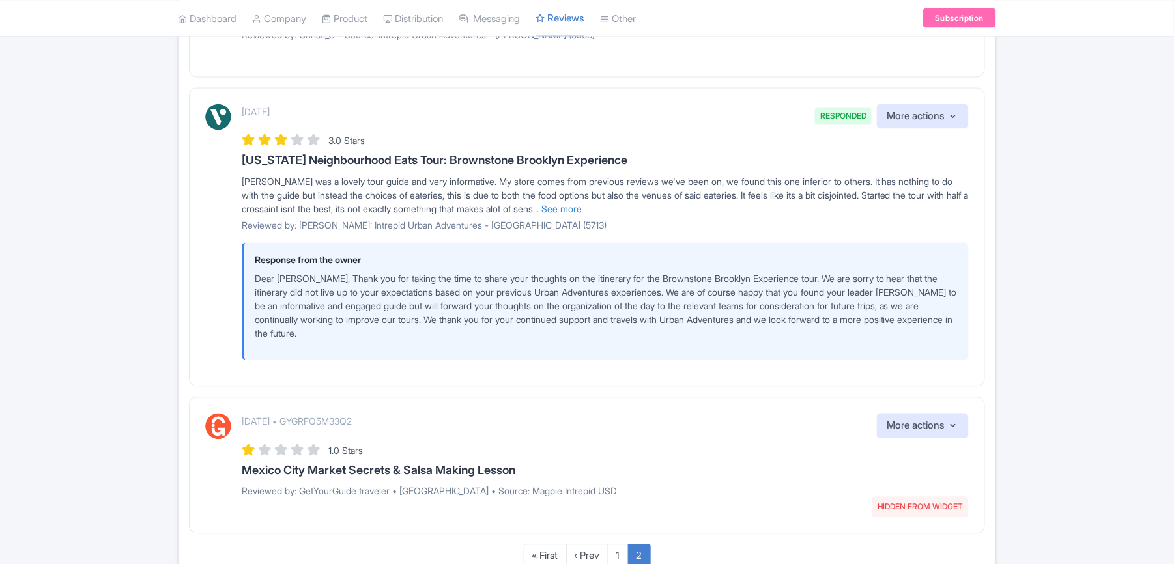
scroll to position [917, 0]
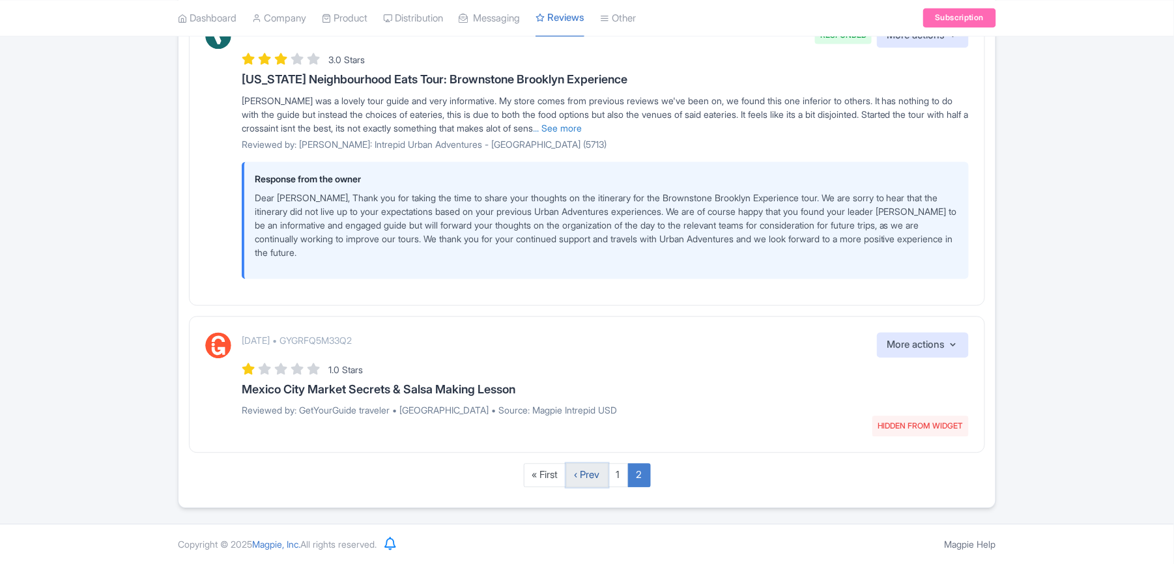
click at [608, 470] on link "‹ Prev" at bounding box center [587, 475] width 42 height 24
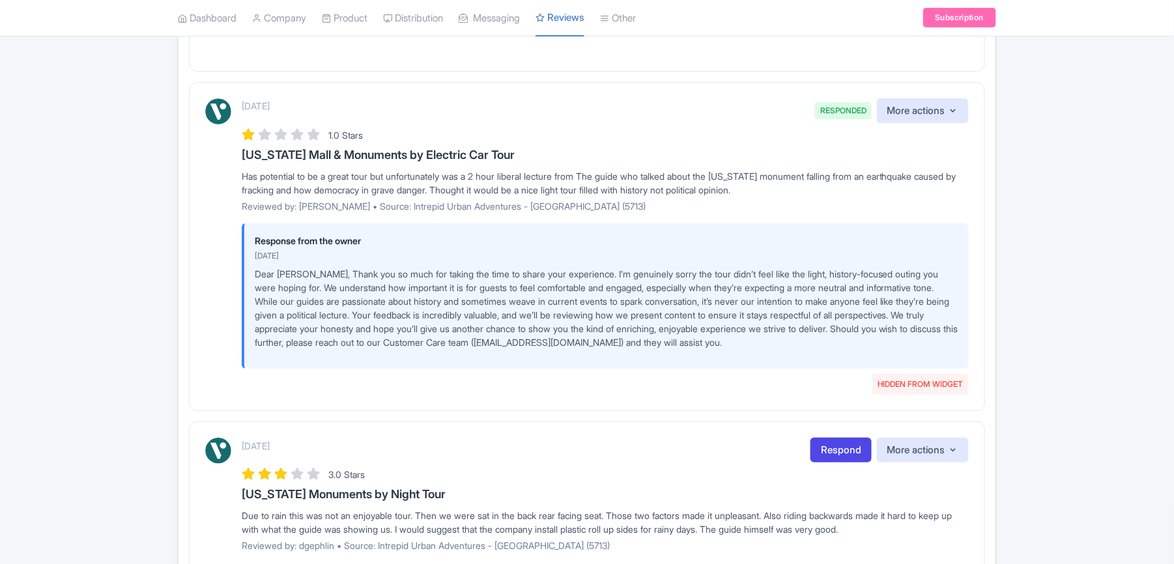
scroll to position [1799, 0]
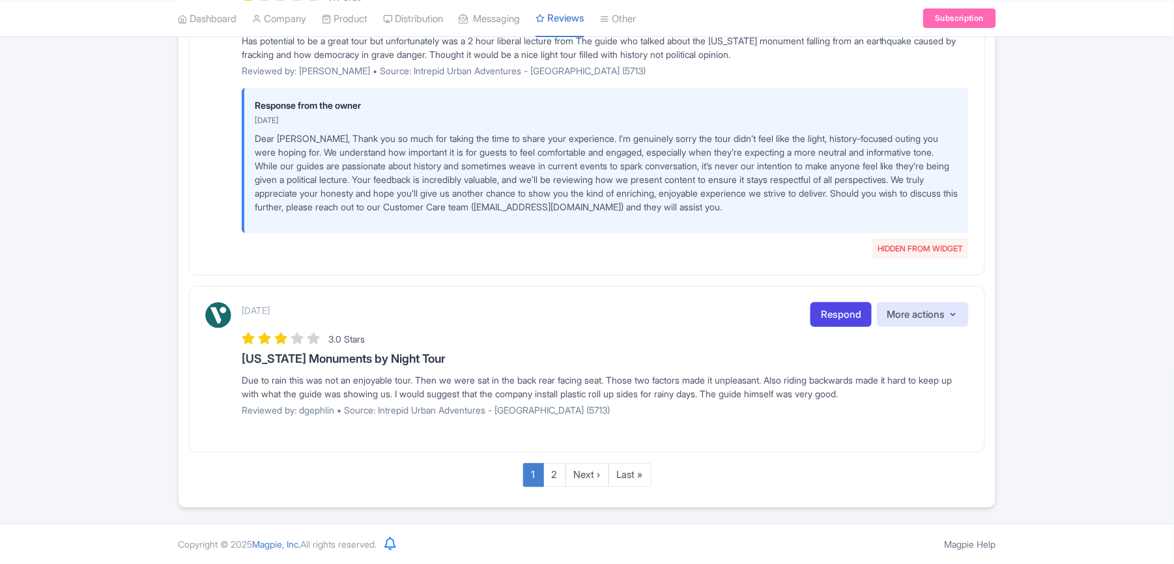
click at [380, 358] on h3 "[US_STATE] Monuments by Night Tour" at bounding box center [605, 358] width 727 height 13
copy div "[US_STATE] Monuments by Night Tour"
drag, startPoint x: 920, startPoint y: 389, endPoint x: 215, endPoint y: 378, distance: 704.8
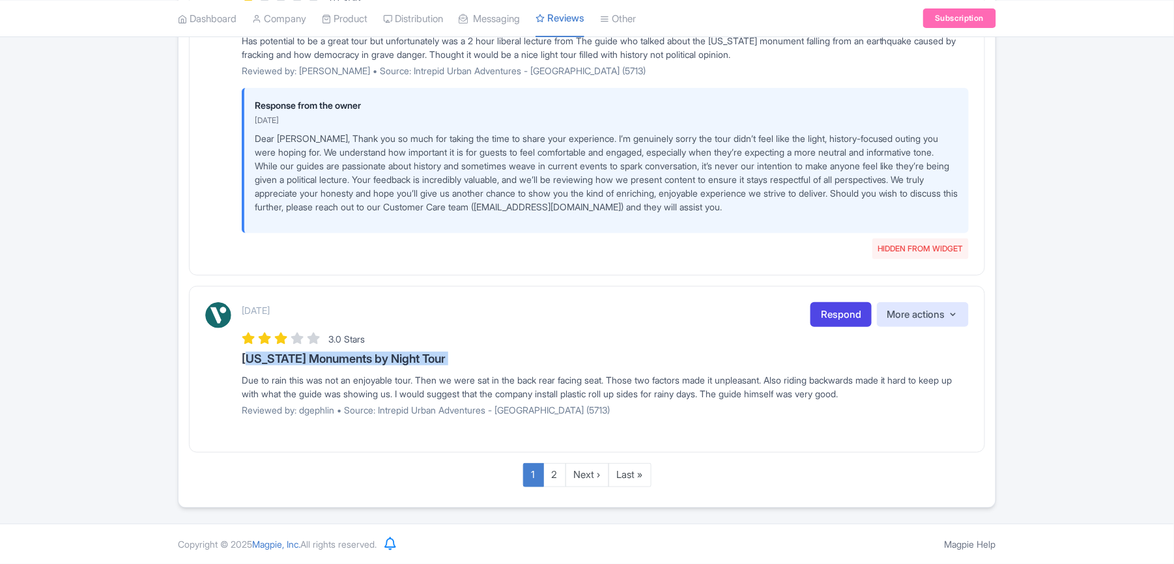
click at [215, 378] on div "[DATE] Respond More actions Hide from this page Hide from review widget and fee…" at bounding box center [586, 364] width 763 height 124
copy div "Due to rain this was not an enjoyable tour. Then we were sat in the back rear f…"
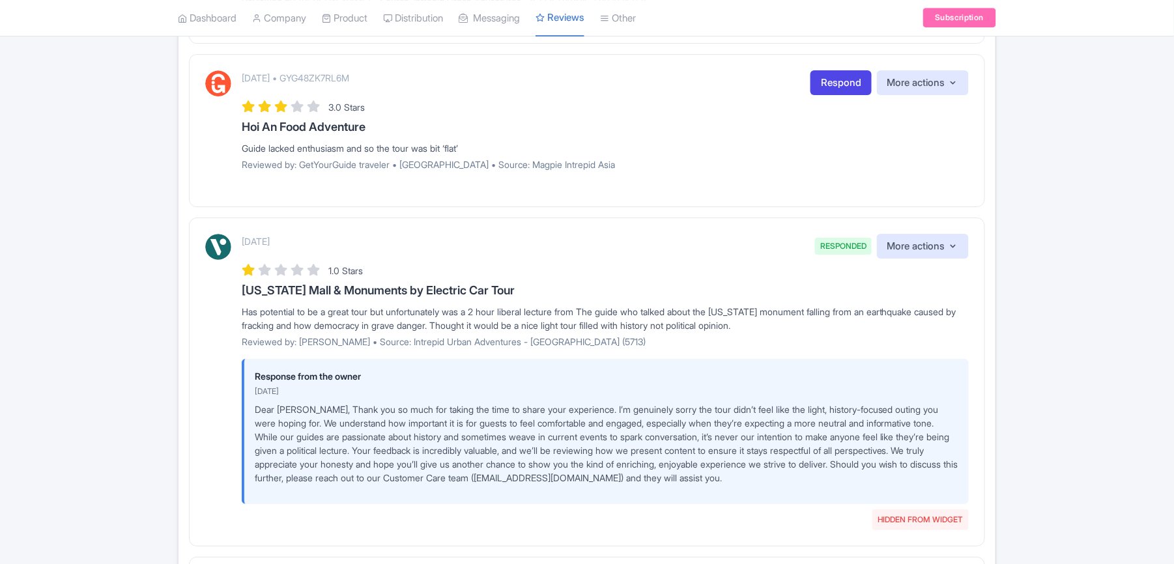
scroll to position [1538, 0]
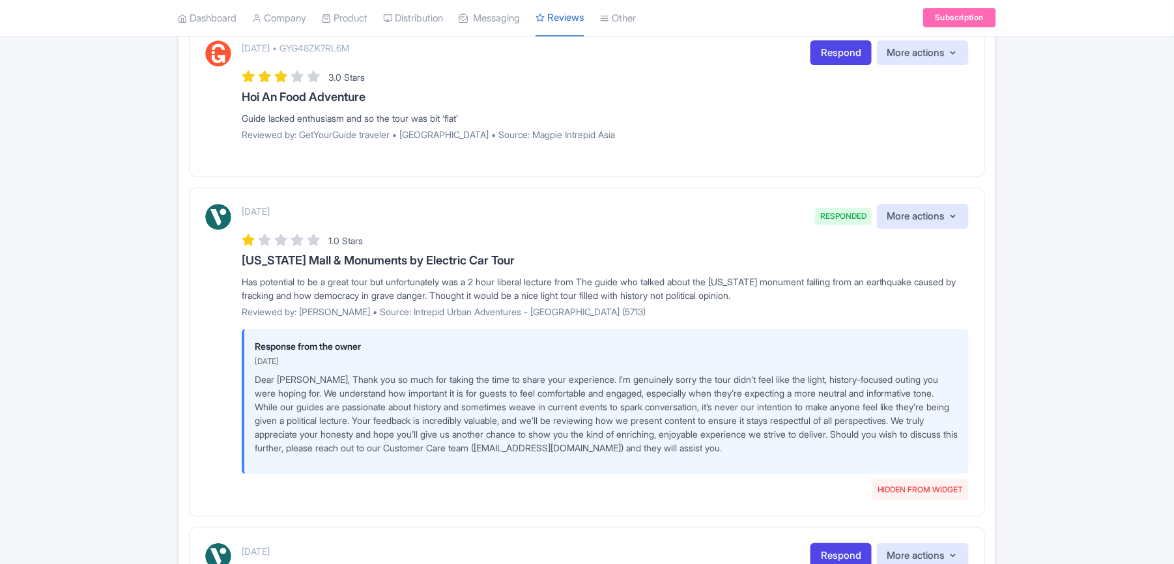
drag, startPoint x: 238, startPoint y: 280, endPoint x: 625, endPoint y: 280, distance: 387.5
click at [625, 280] on div "[DATE] RESPONDED HIDDEN FROM WIDGET More actions Hide from this page Unhide fro…" at bounding box center [586, 347] width 763 height 286
copy h3 "[US_STATE] Mall & Monuments by Electric Car Tour"
drag, startPoint x: 250, startPoint y: 300, endPoint x: 860, endPoint y: 315, distance: 610.5
click at [860, 315] on div "[DATE] RESPONDED HIDDEN FROM WIDGET More actions Hide from this page Unhide fro…" at bounding box center [586, 347] width 763 height 286
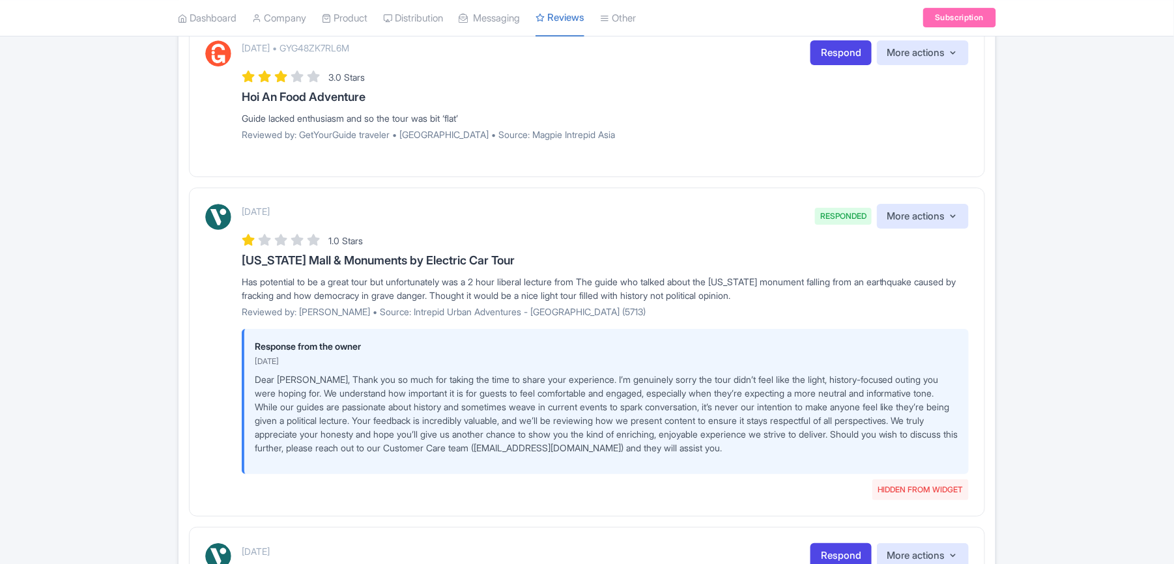
copy div "Has potential to be a great tour but unfortunately was a 2 hour liberal lecture…"
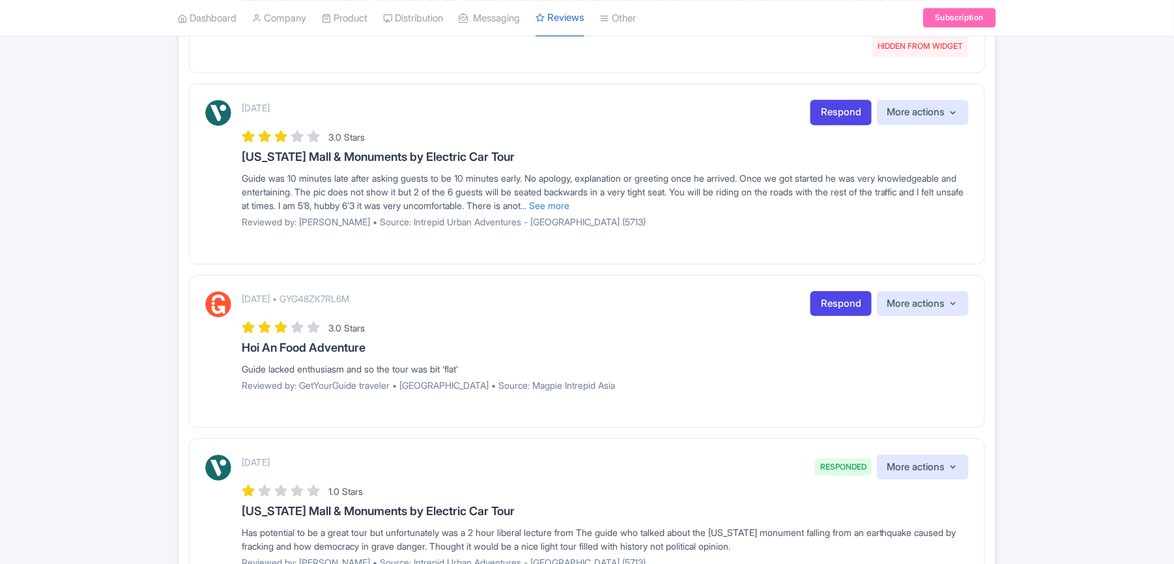
scroll to position [1191, 0]
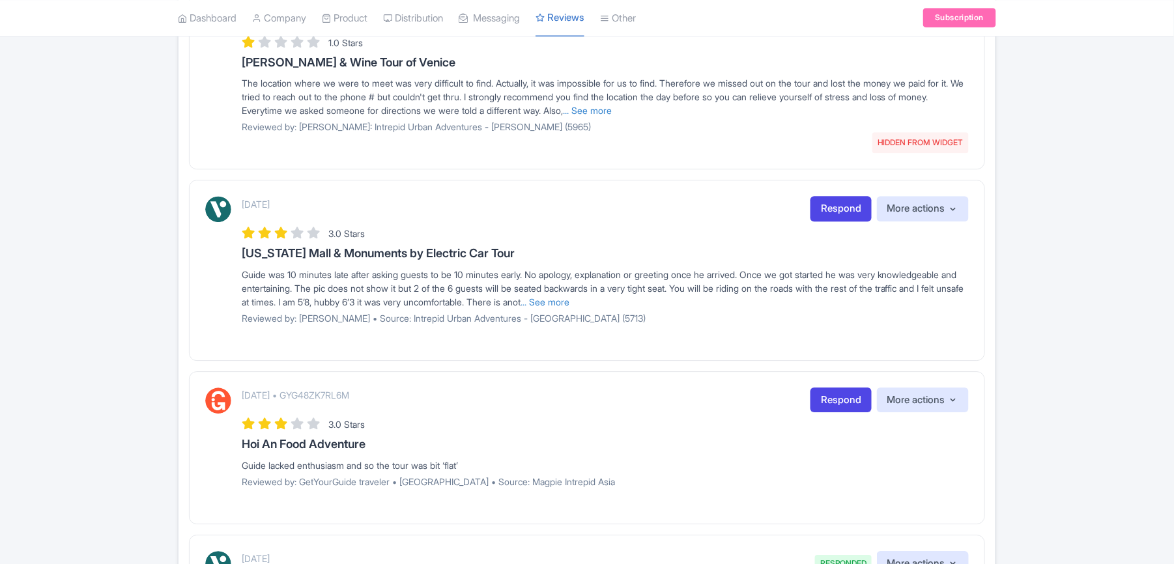
drag, startPoint x: 243, startPoint y: 462, endPoint x: 436, endPoint y: 464, distance: 193.5
click at [436, 451] on h3 "Hoi An Food Adventure" at bounding box center [605, 444] width 727 height 13
copy h3 "Hoi An Food Adventure"
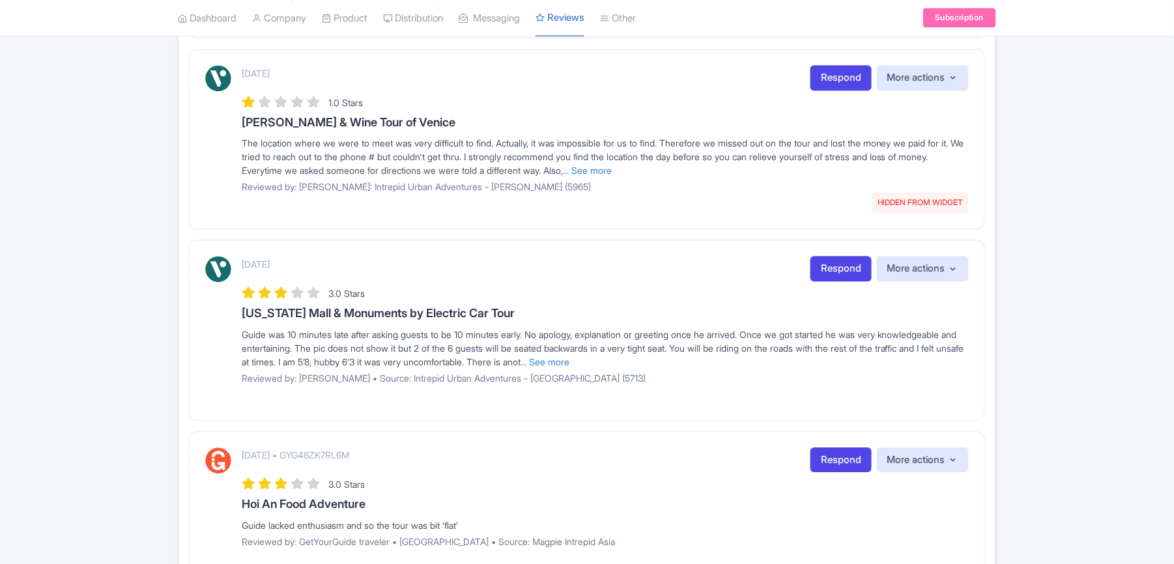
scroll to position [1105, 0]
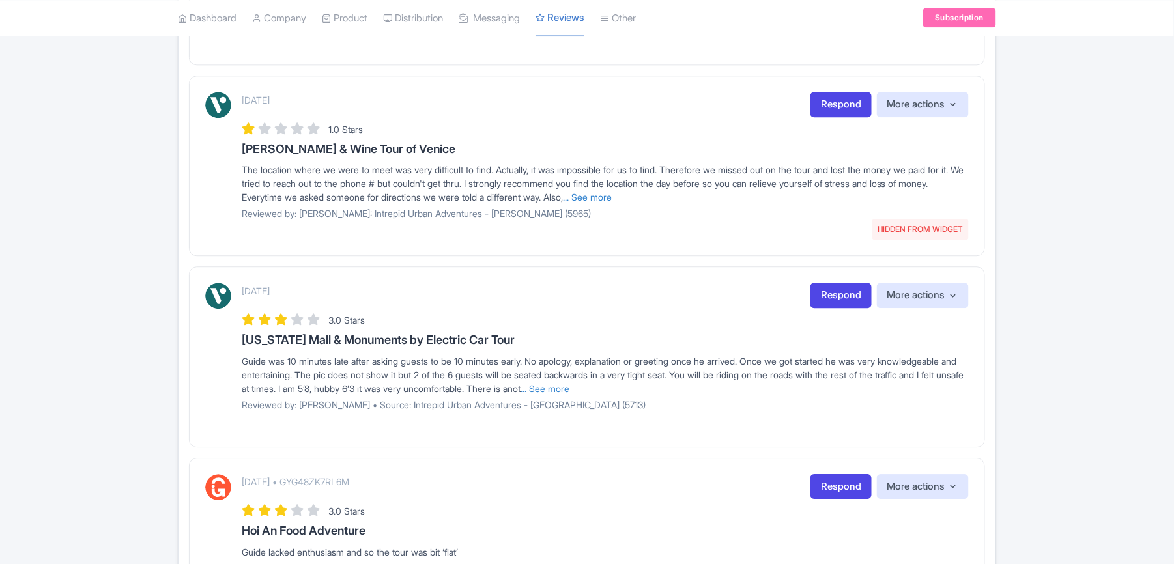
drag, startPoint x: 235, startPoint y: 360, endPoint x: 582, endPoint y: 356, distance: 346.5
click at [582, 356] on div "[DATE] Respond More actions Hide from this page Hide from review widget and fee…" at bounding box center [586, 351] width 763 height 137
copy h3 "[US_STATE] Mall & Monuments by Electric Car Tour"
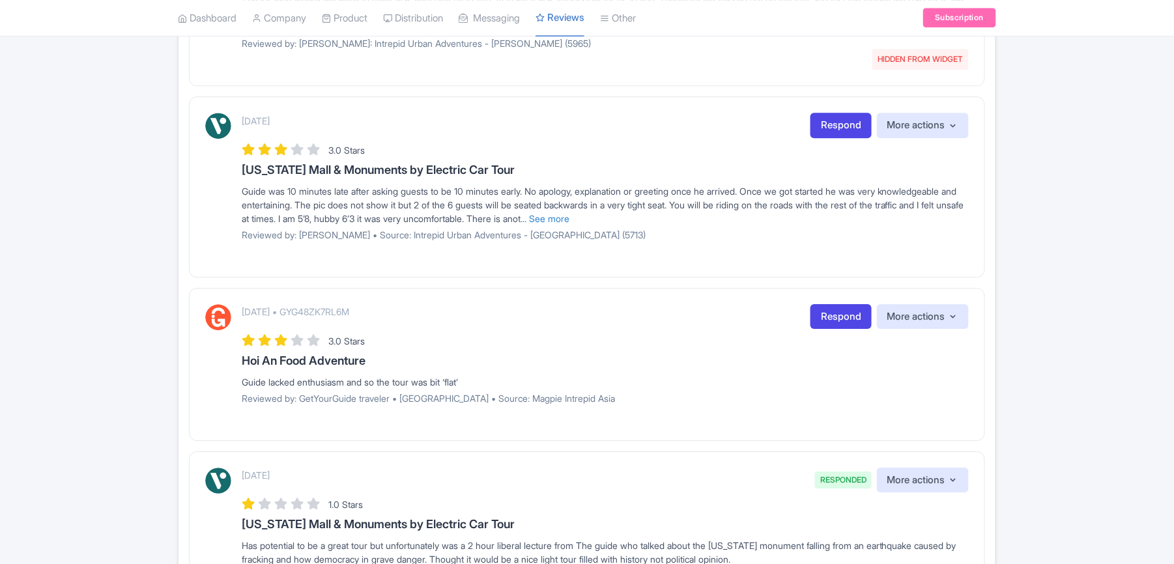
scroll to position [1278, 0]
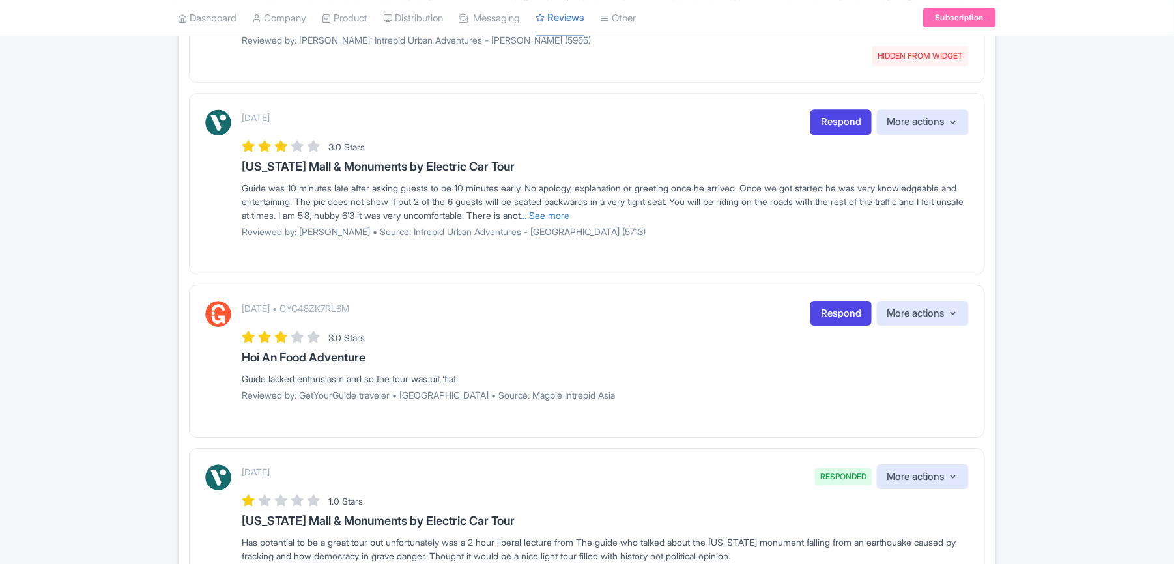
drag, startPoint x: 237, startPoint y: 396, endPoint x: 509, endPoint y: 392, distance: 272.3
click at [509, 392] on div "[DATE] • GYG48ZK7RL6M Respond More actions Hide from this page Hide from review…" at bounding box center [586, 356] width 763 height 110
copy div "Guide lacked enthusiasm and so the tour was bit ‘flat’"
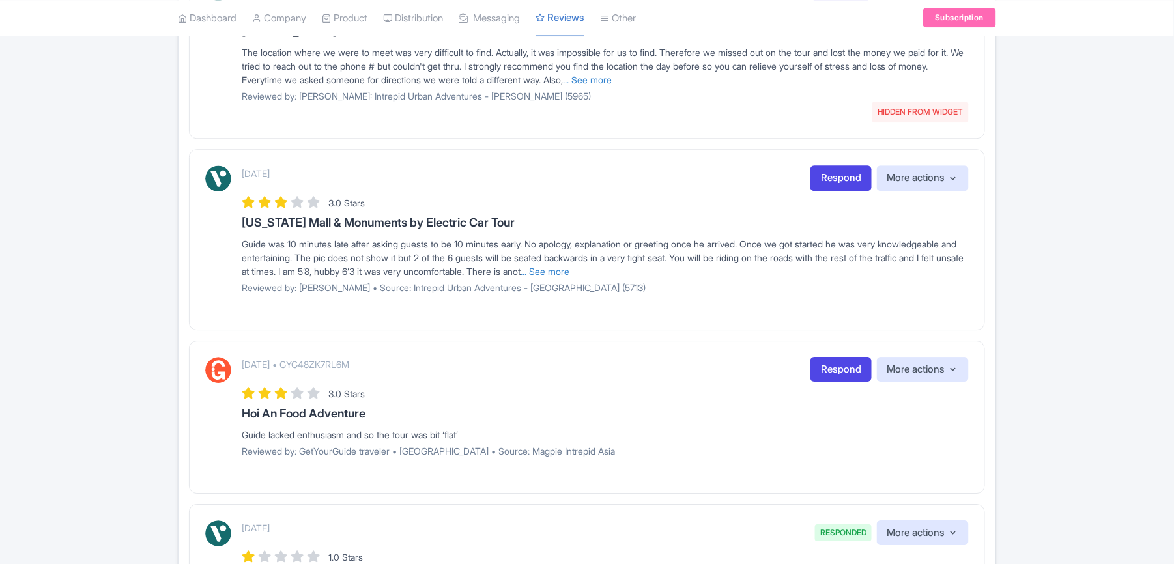
scroll to position [1105, 0]
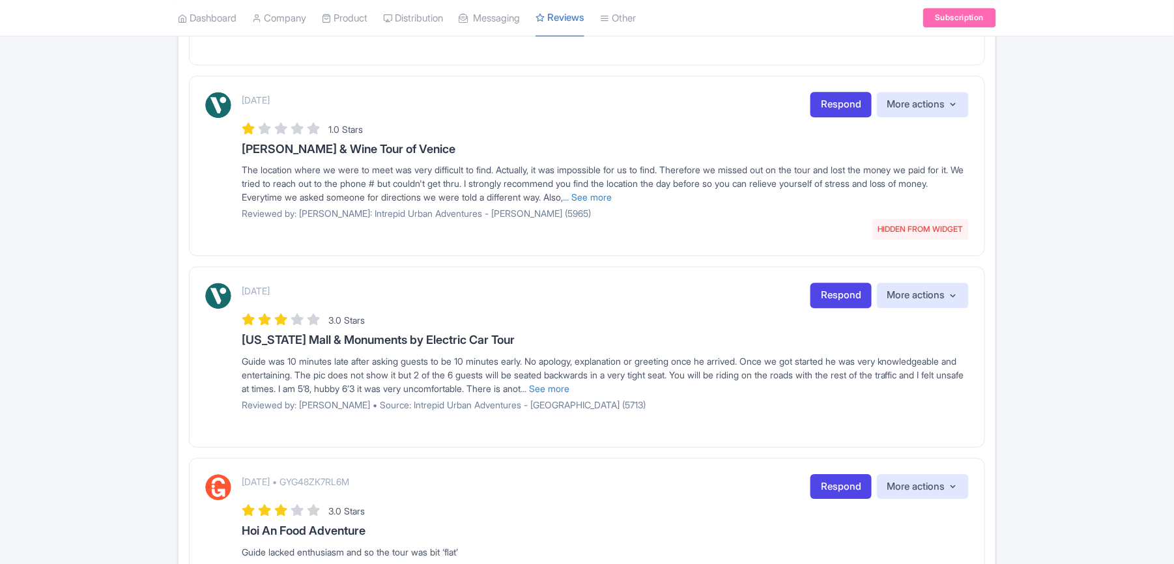
drag, startPoint x: 236, startPoint y: 358, endPoint x: 629, endPoint y: 358, distance: 393.4
click at [629, 358] on div "[DATE] Respond More actions Hide from this page Hide from review widget and fee…" at bounding box center [586, 351] width 763 height 137
copy h3 "[US_STATE] Mall & Monuments by Electric Car Tour"
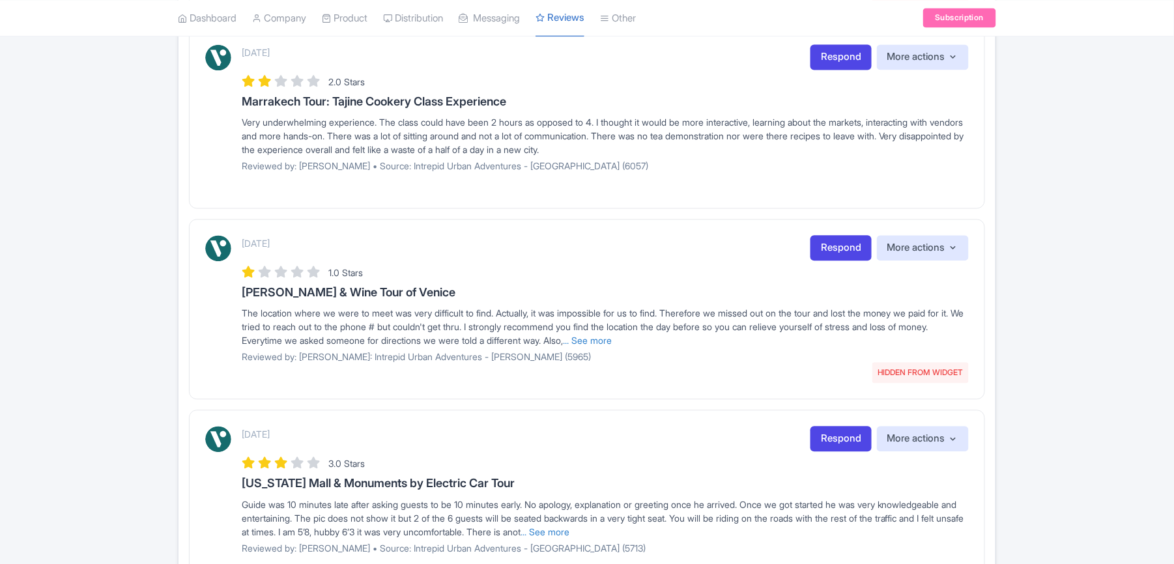
scroll to position [931, 0]
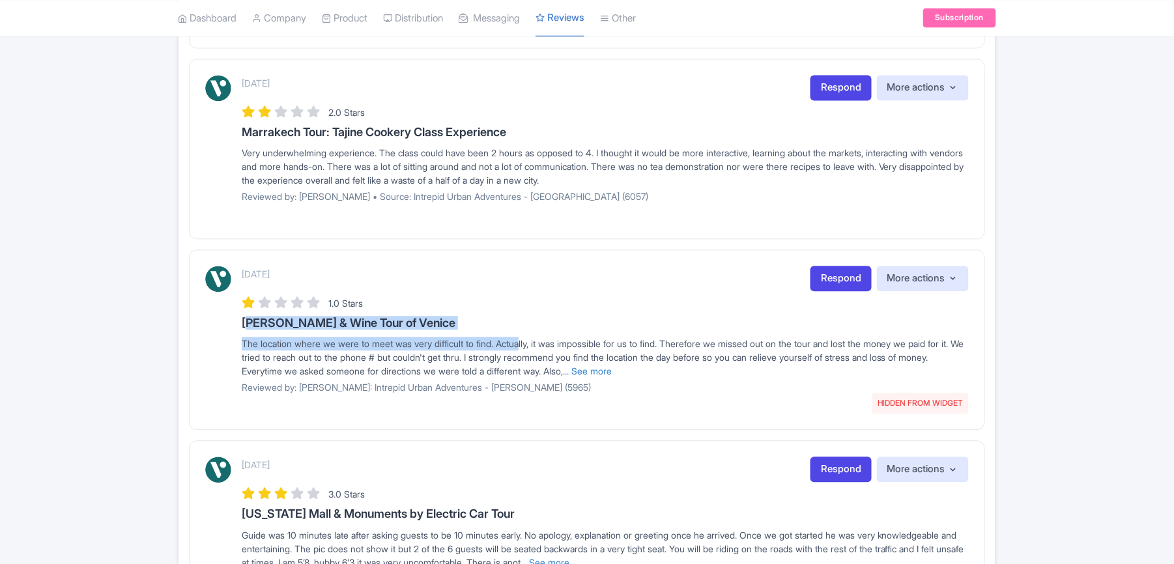
copy div "[PERSON_NAME] & Wine Tour of [GEOGRAPHIC_DATA] The location where we were to me…"
copy h3 "[PERSON_NAME] & Wine Tour of Venice"
drag, startPoint x: 238, startPoint y: 343, endPoint x: 466, endPoint y: 335, distance: 228.7
click at [466, 335] on div "[DATE] HIDDEN FROM WIDGET Respond More actions Hide from this page Unhide from …" at bounding box center [586, 334] width 763 height 137
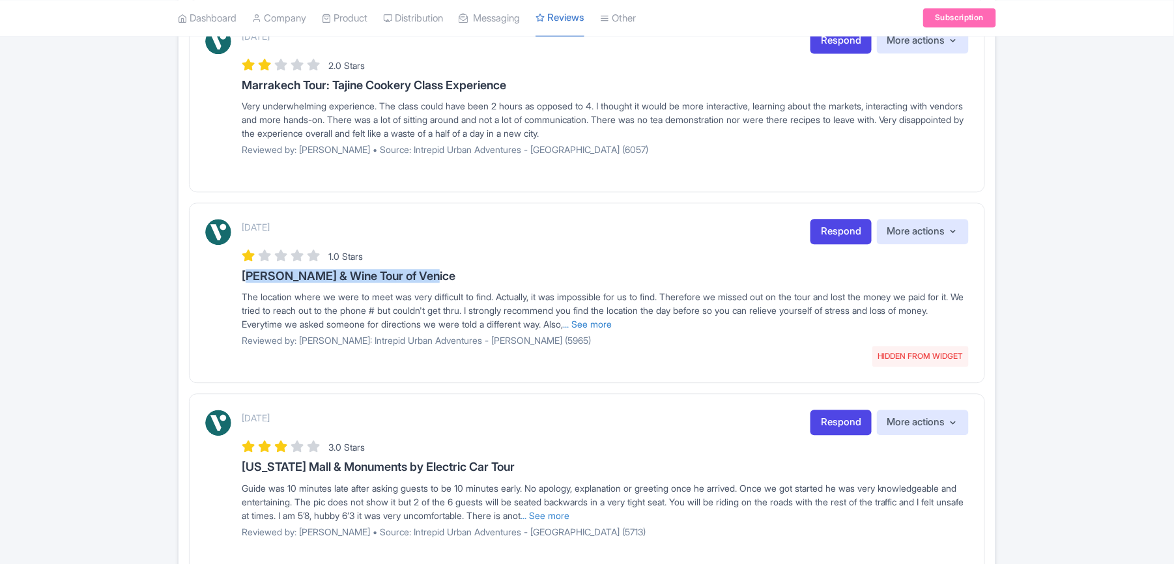
scroll to position [1017, 0]
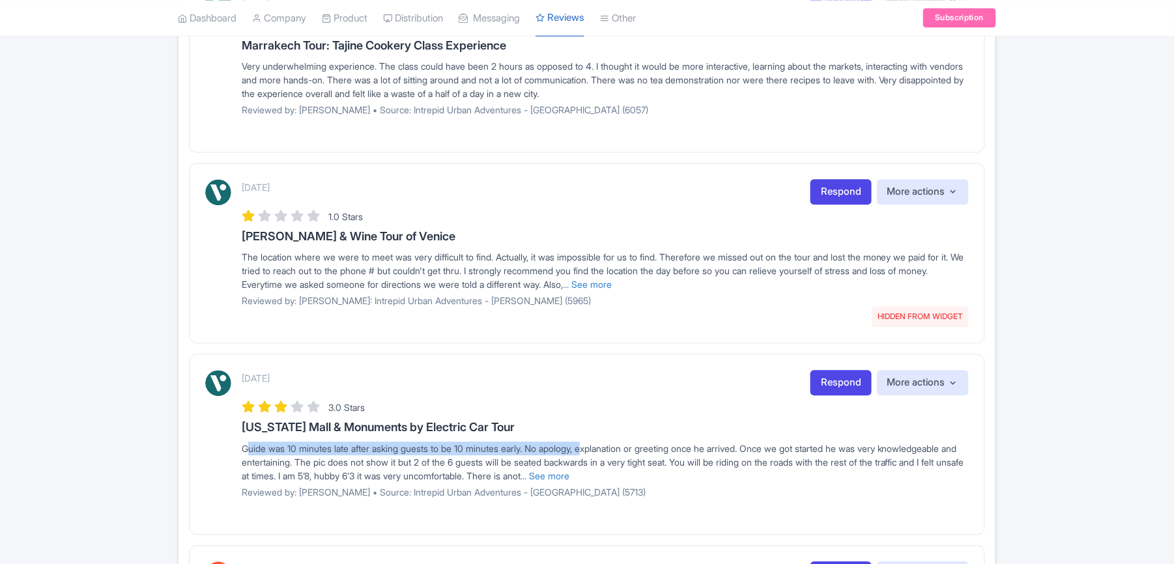
drag, startPoint x: 240, startPoint y: 465, endPoint x: 602, endPoint y: 467, distance: 362.1
click at [597, 467] on div "[DATE] Respond More actions Hide from this page Hide from review widget and fee…" at bounding box center [586, 438] width 763 height 137
click at [569, 481] on link "... See more" at bounding box center [544, 475] width 49 height 11
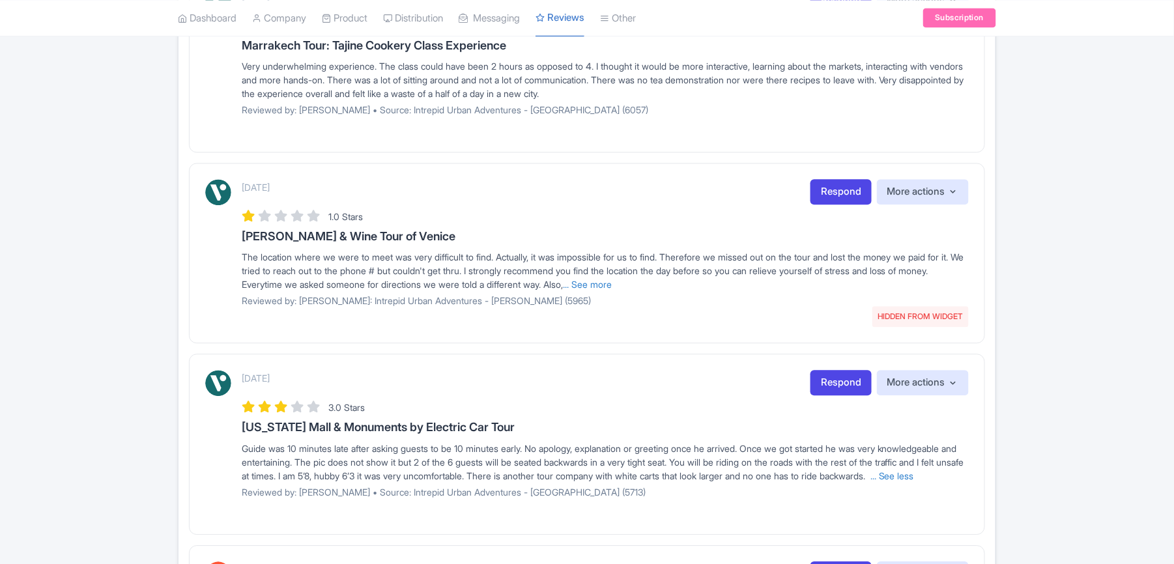
drag, startPoint x: 240, startPoint y: 465, endPoint x: 313, endPoint y: 503, distance: 82.7
click at [313, 503] on div "[DATE] Respond More actions Hide from this page Hide from review widget and fee…" at bounding box center [586, 438] width 763 height 137
drag, startPoint x: 662, startPoint y: 301, endPoint x: 597, endPoint y: 304, distance: 65.2
click at [612, 290] on link "... See more" at bounding box center [587, 284] width 49 height 11
drag, startPoint x: 240, startPoint y: 272, endPoint x: 931, endPoint y: 301, distance: 692.3
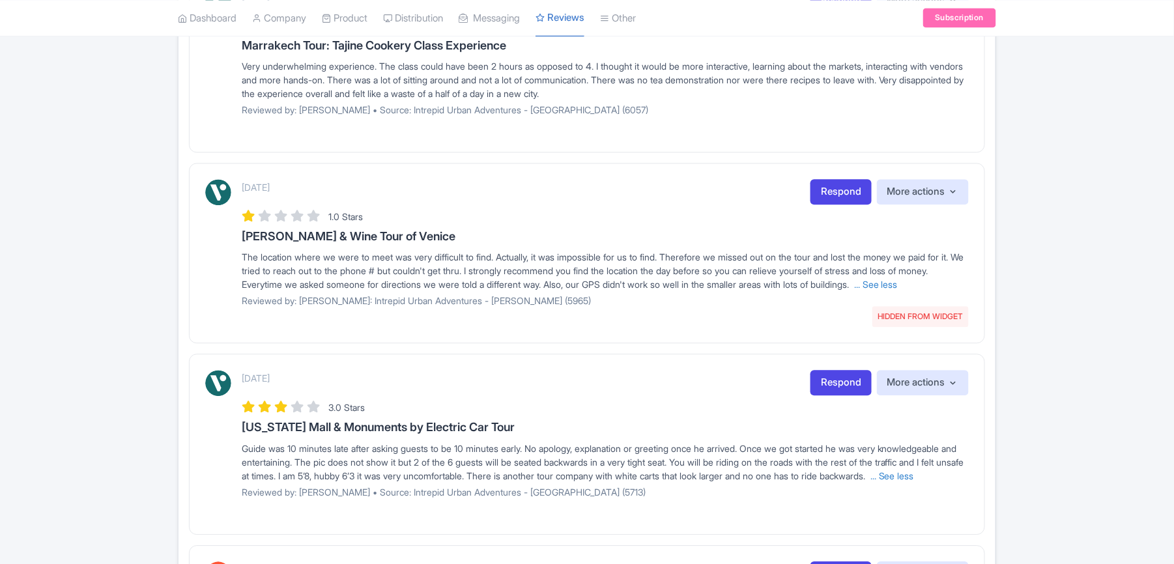
click at [931, 301] on div "[DATE] HIDDEN FROM WIDGET Respond More actions Hide from this page Unhide from …" at bounding box center [586, 247] width 763 height 137
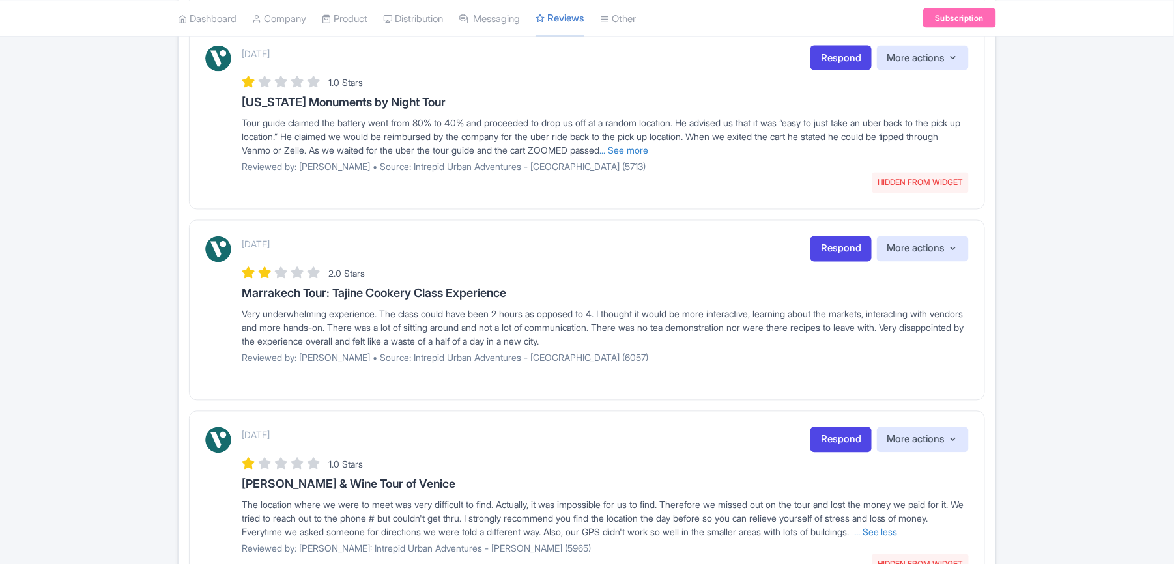
scroll to position [757, 0]
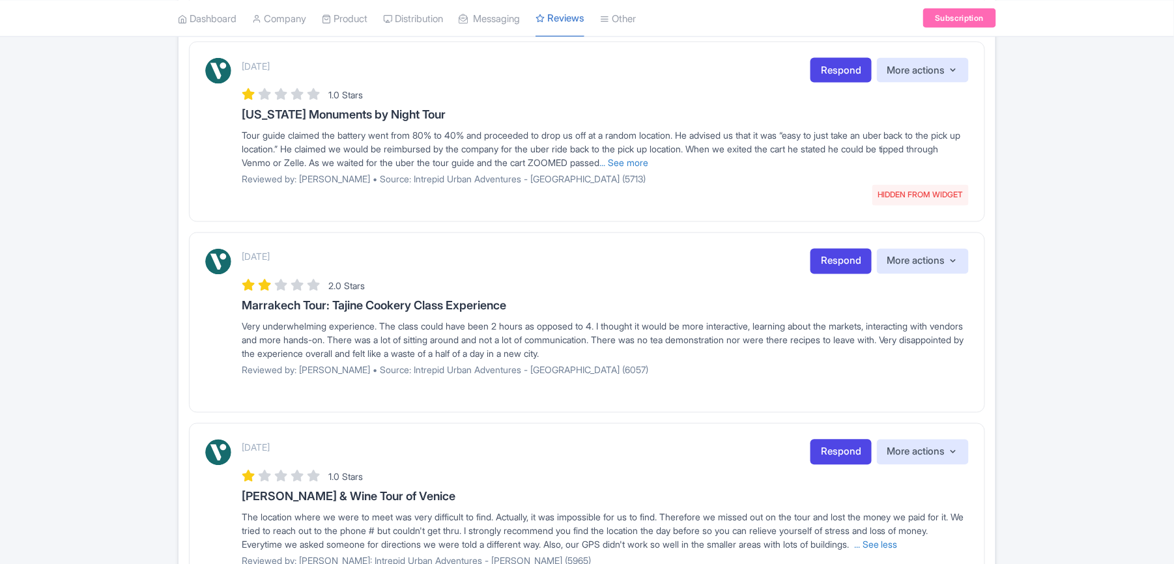
drag, startPoint x: 238, startPoint y: 323, endPoint x: 556, endPoint y: 319, distance: 317.9
click at [556, 319] on div "[DATE] Respond More actions Hide from this page Hide from review widget and fee…" at bounding box center [586, 317] width 763 height 137
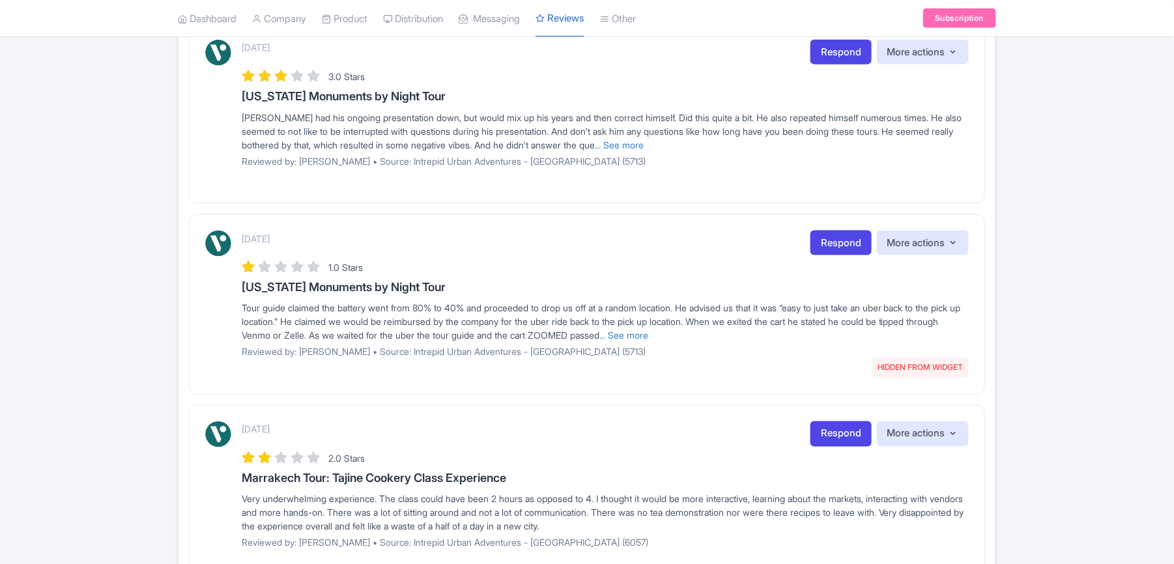
scroll to position [584, 0]
drag, startPoint x: 240, startPoint y: 305, endPoint x: 522, endPoint y: 309, distance: 281.4
click at [522, 309] on div "[DATE] HIDDEN FROM WIDGET Respond More actions Hide from this page Unhide from …" at bounding box center [586, 299] width 763 height 137
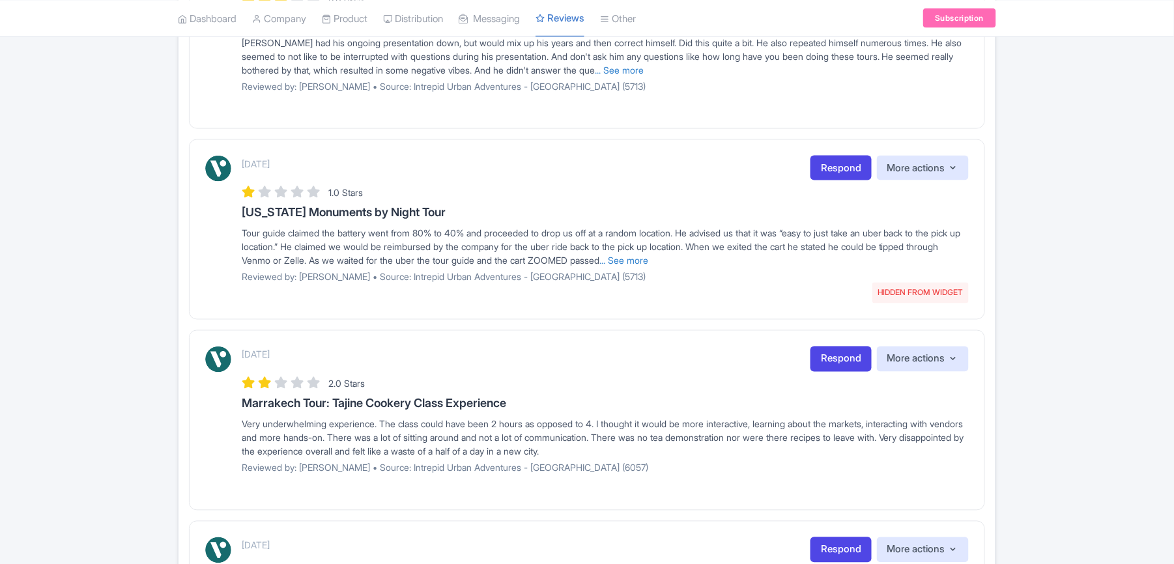
scroll to position [670, 0]
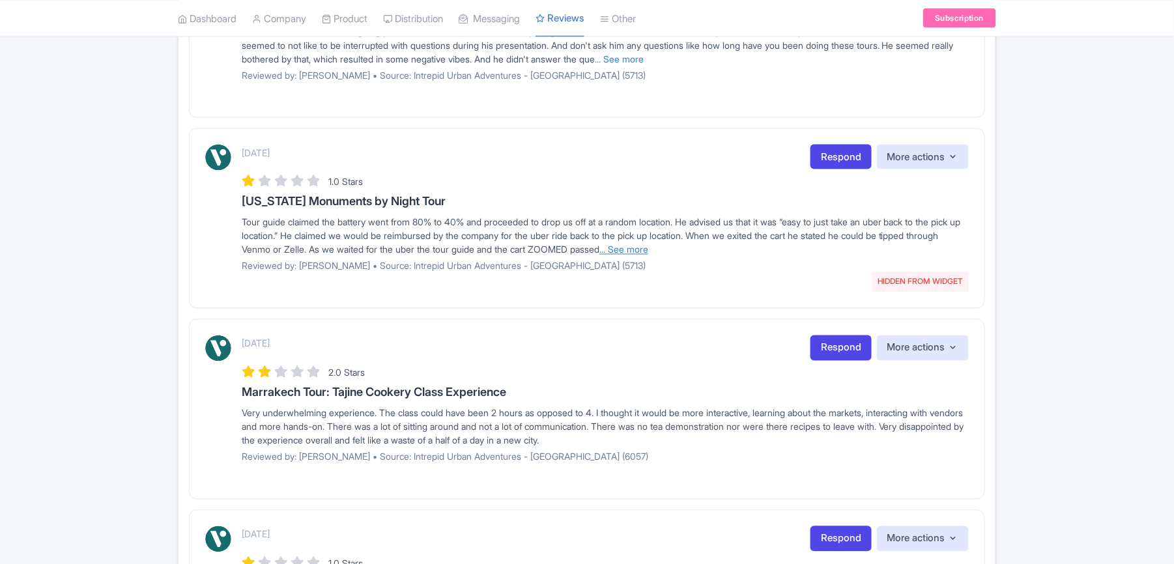
click at [648, 255] on link "... See more" at bounding box center [623, 249] width 49 height 11
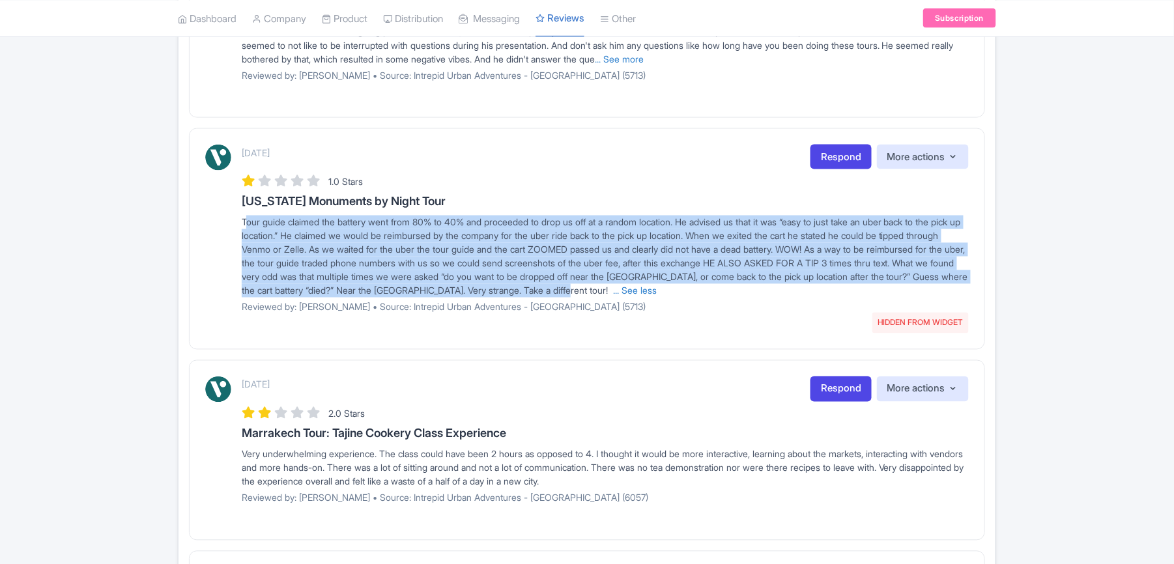
drag, startPoint x: 240, startPoint y: 233, endPoint x: 761, endPoint y: 310, distance: 527.4
click at [761, 310] on div "[DATE] HIDDEN FROM WIDGET Respond More actions Hide from this page Unhide from …" at bounding box center [586, 234] width 763 height 178
drag, startPoint x: 365, startPoint y: 481, endPoint x: 678, endPoint y: 502, distance: 313.3
click at [678, 488] on div "Very underwhelming experience. The class could have been 2 hours as opposed to …" at bounding box center [605, 467] width 727 height 41
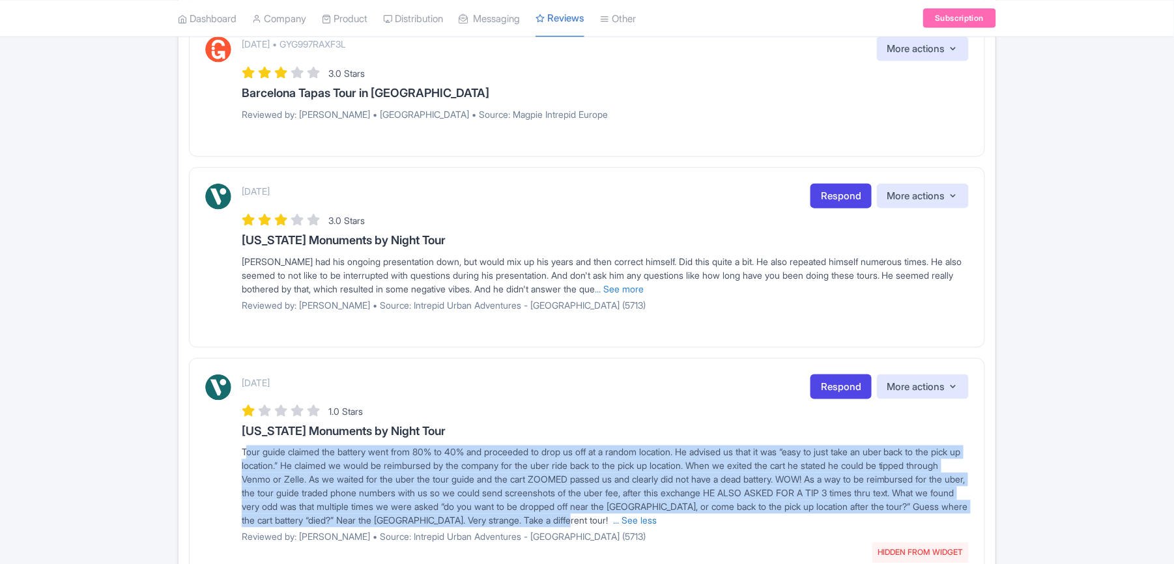
scroll to position [410, 0]
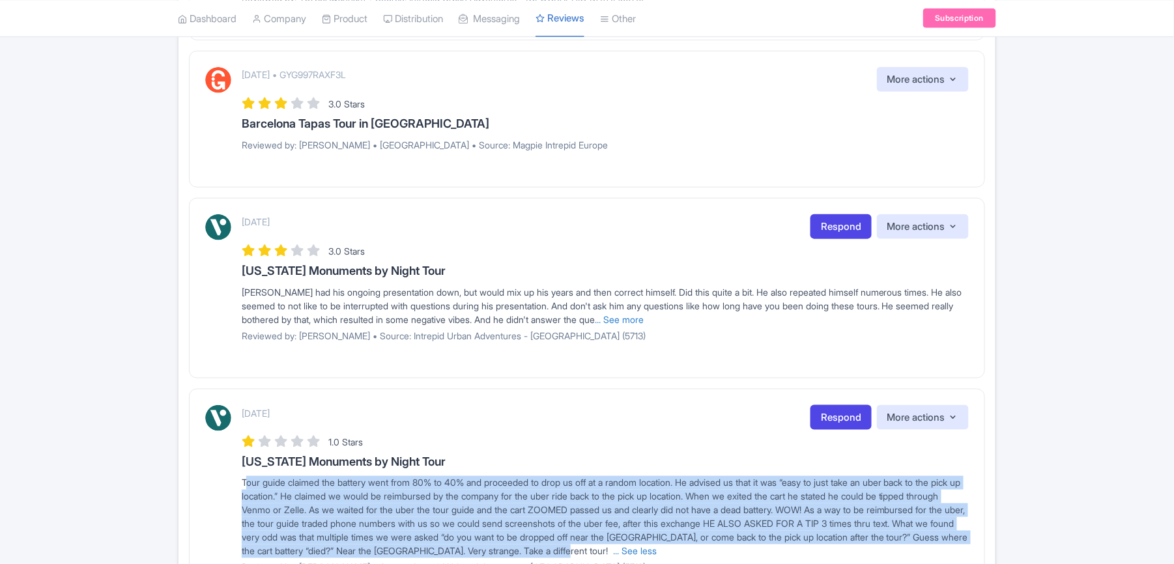
drag, startPoint x: 240, startPoint y: 285, endPoint x: 496, endPoint y: 290, distance: 256.0
click at [496, 290] on div "[DATE] Respond More actions Hide from this page Hide from review widget and fee…" at bounding box center [586, 282] width 763 height 137
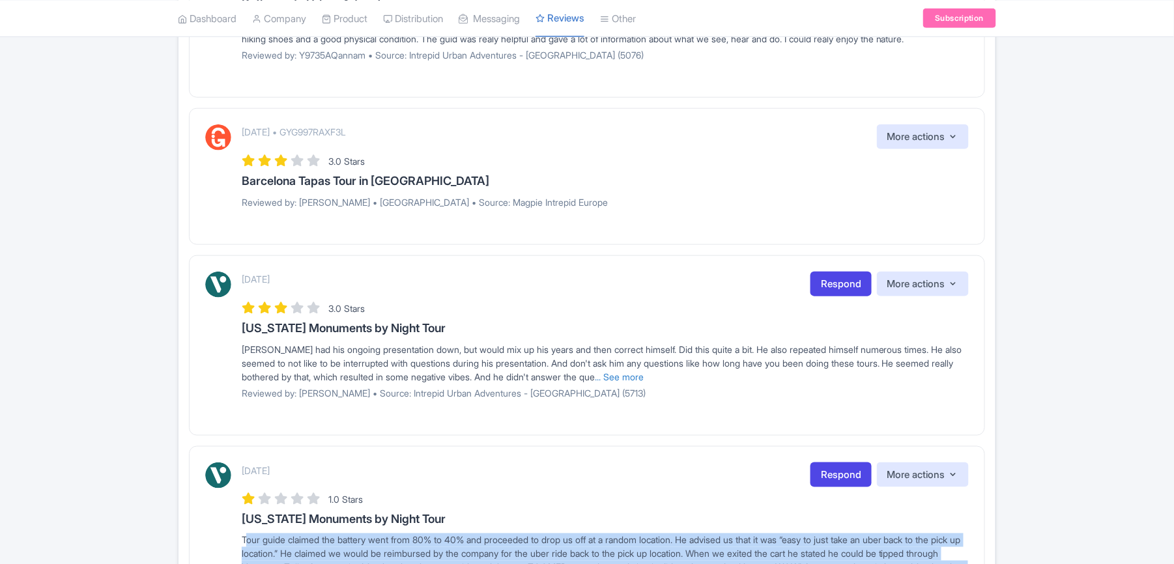
scroll to position [323, 0]
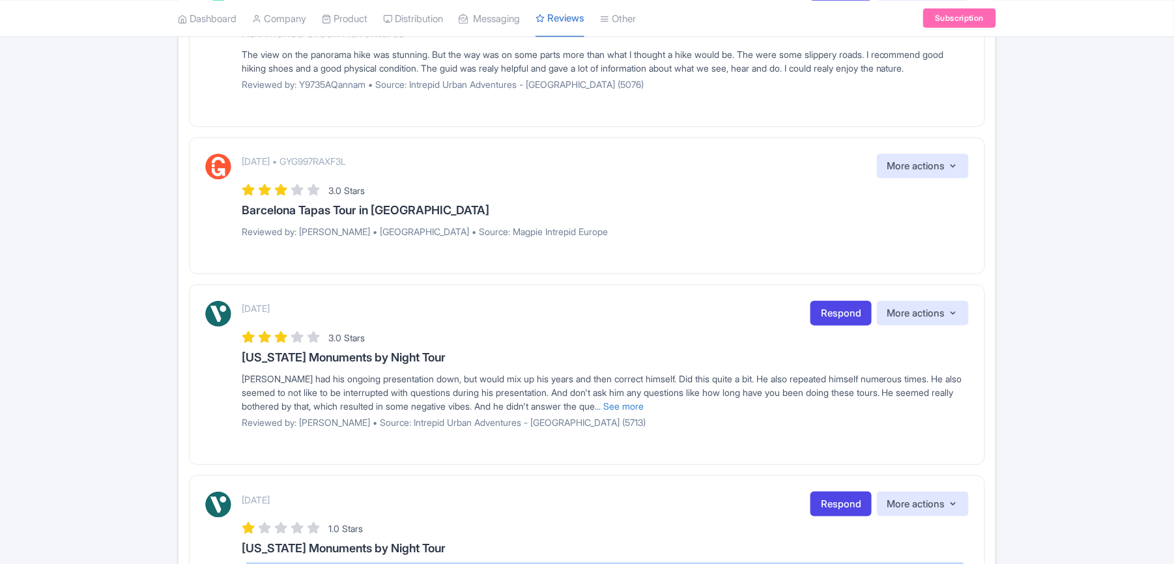
drag, startPoint x: 667, startPoint y: 426, endPoint x: 636, endPoint y: 426, distance: 31.3
click at [644, 412] on link "... See more" at bounding box center [619, 406] width 49 height 11
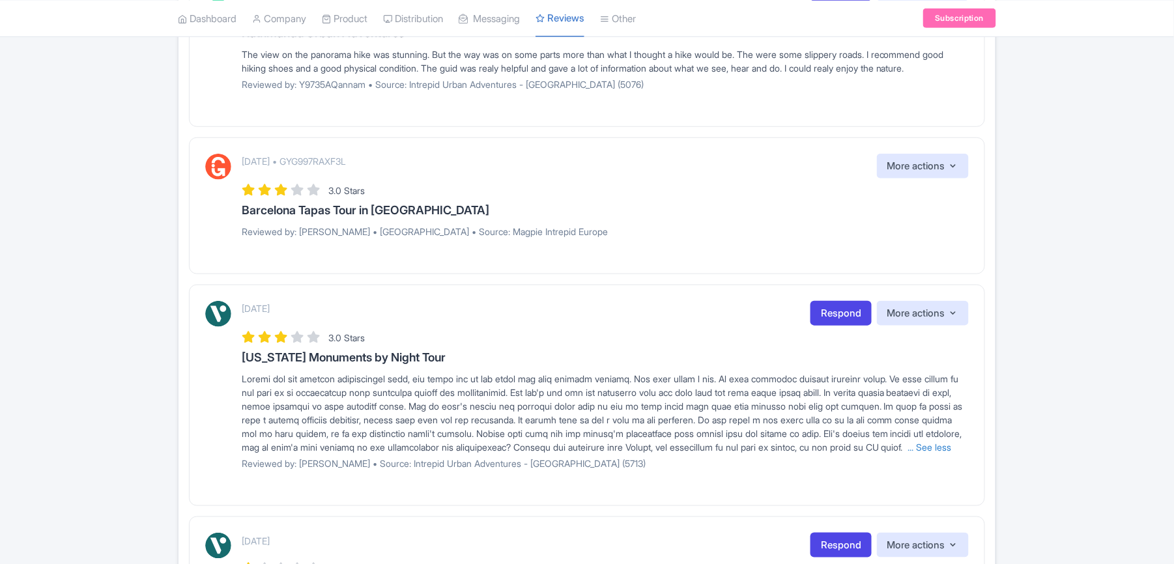
drag, startPoint x: 240, startPoint y: 392, endPoint x: 388, endPoint y: 477, distance: 170.7
click at [388, 477] on div "[DATE] Respond More actions Hide from this page Hide from review widget and fee…" at bounding box center [586, 390] width 763 height 178
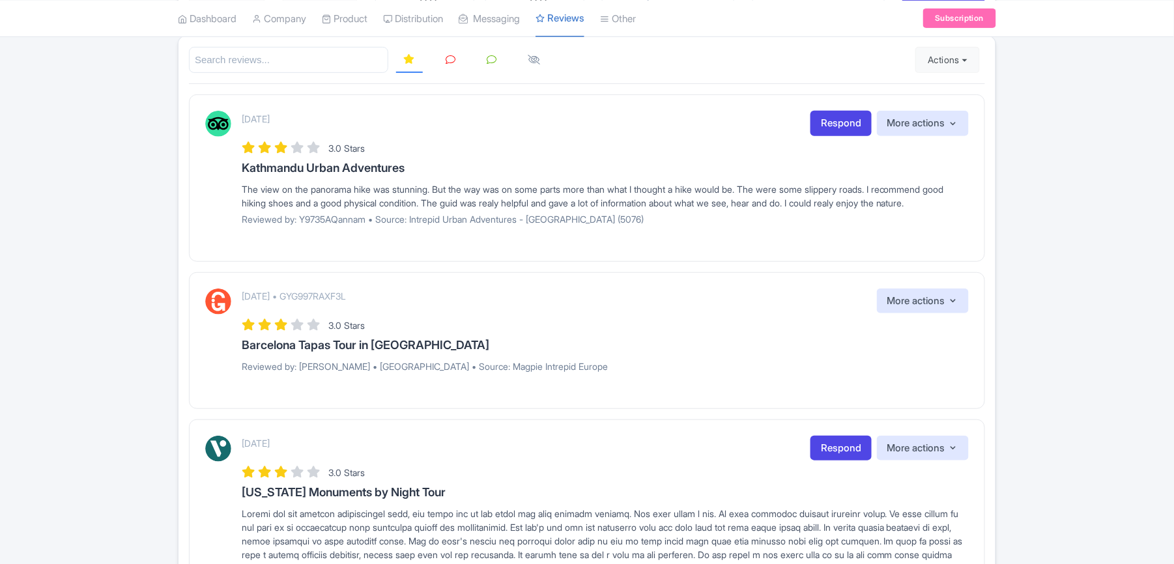
scroll to position [149, 0]
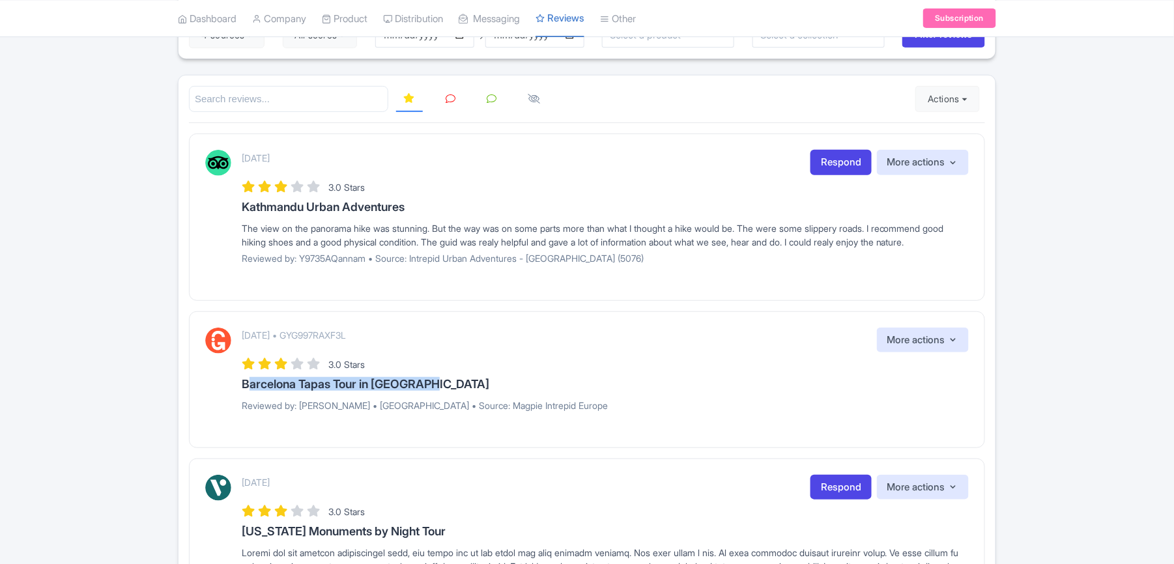
drag, startPoint x: 238, startPoint y: 401, endPoint x: 444, endPoint y: 397, distance: 205.9
click at [444, 397] on div "[DATE] • GYG997RAXF3L More actions Hide from this page Hide from review widget …" at bounding box center [586, 375] width 763 height 94
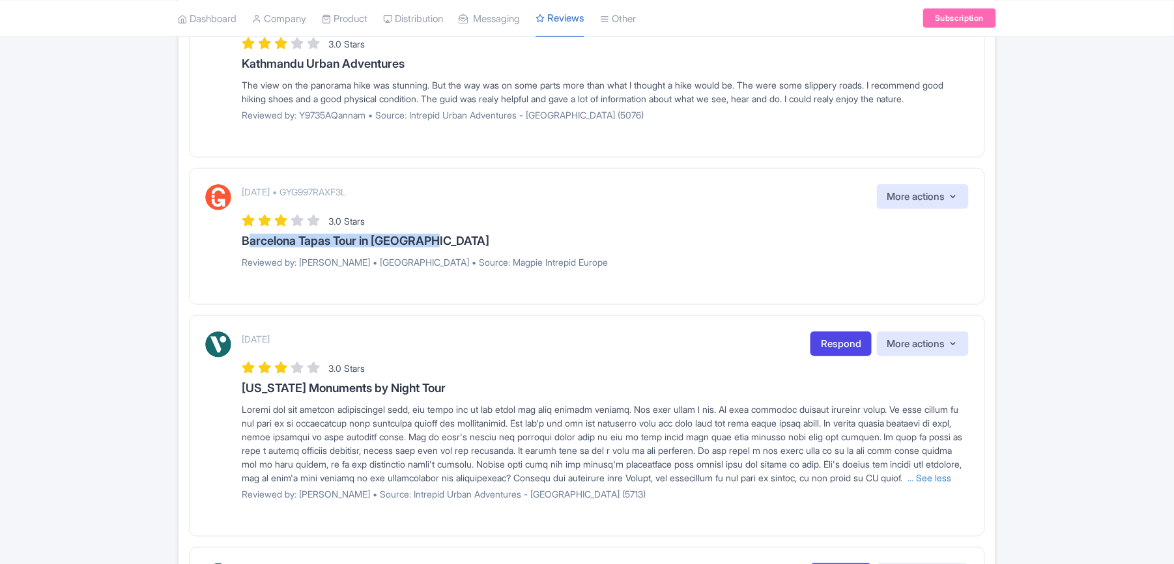
scroll to position [323, 0]
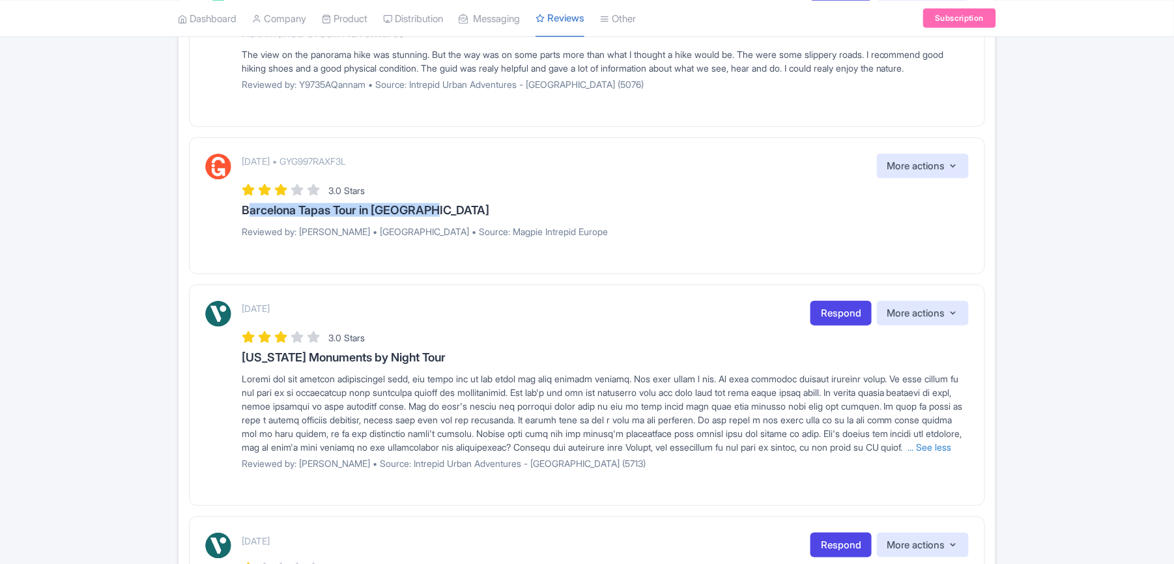
drag, startPoint x: 336, startPoint y: 173, endPoint x: 508, endPoint y: 173, distance: 171.9
click at [508, 173] on div "[DATE] • GYG997RAXF3L More actions Hide from this page Hide from review widget …" at bounding box center [605, 166] width 727 height 25
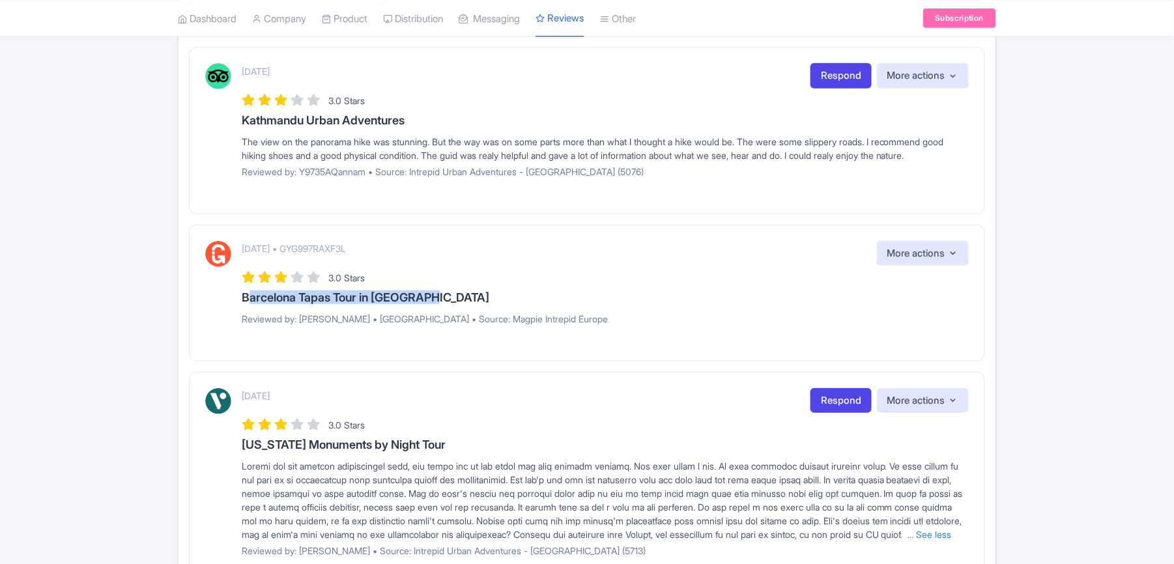
scroll to position [149, 0]
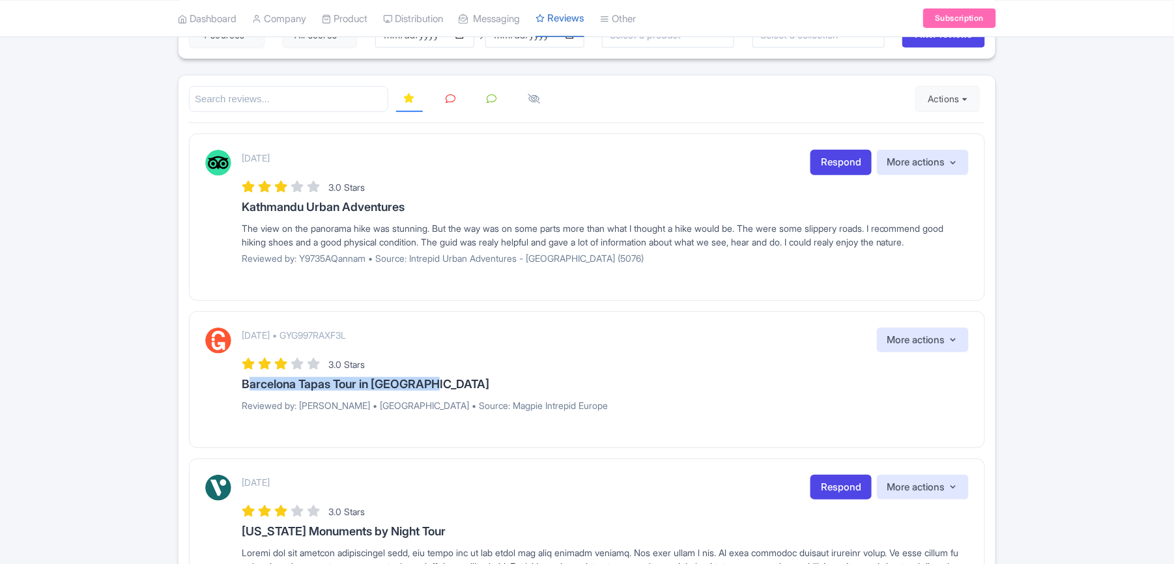
drag, startPoint x: 244, startPoint y: 210, endPoint x: 443, endPoint y: 210, distance: 199.3
click at [443, 210] on h3 "Kathmandu Urban Adventures" at bounding box center [605, 207] width 727 height 13
drag, startPoint x: 245, startPoint y: 229, endPoint x: 289, endPoint y: 259, distance: 53.1
click at [289, 249] on div "The view on the panorama hike was stunning. But the way was on some parts more …" at bounding box center [605, 234] width 727 height 27
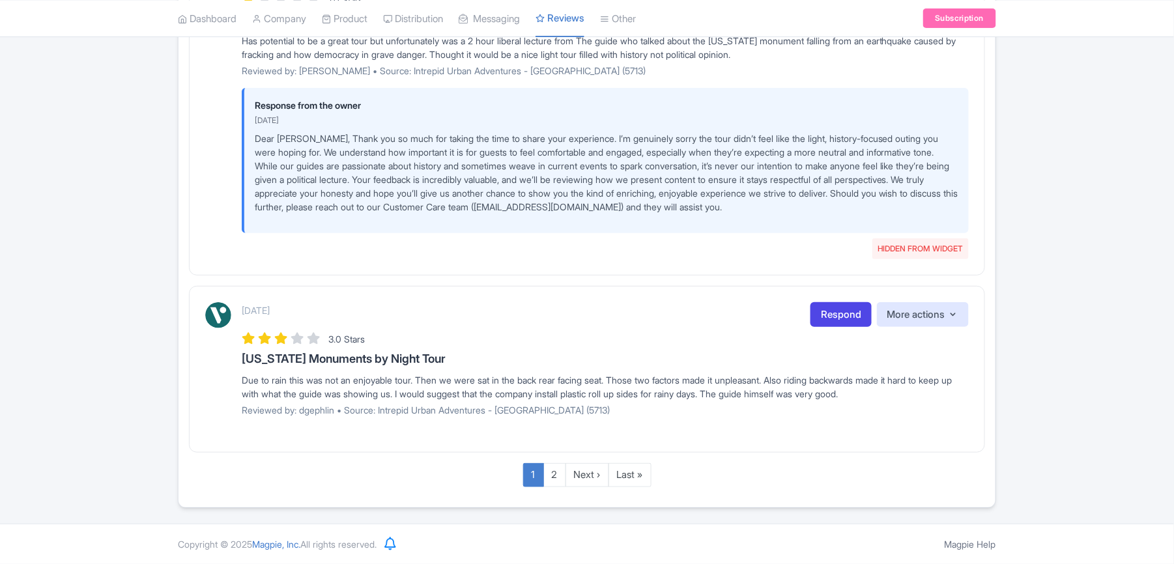
scroll to position [1712, 0]
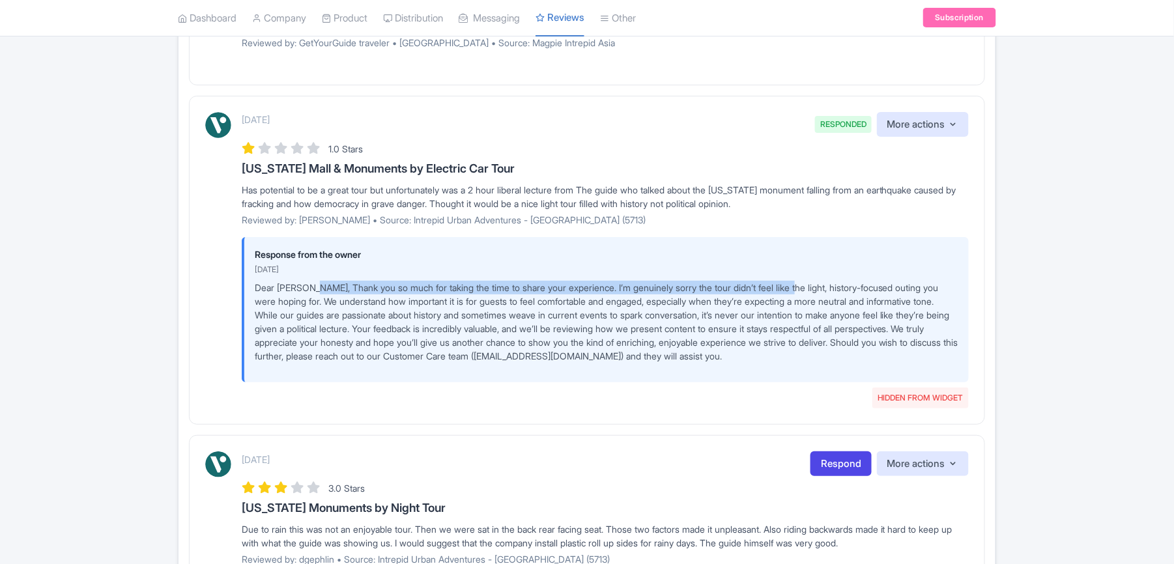
drag, startPoint x: 305, startPoint y: 342, endPoint x: 804, endPoint y: 347, distance: 498.3
click at [804, 347] on p "Dear [PERSON_NAME], Thank you so much for taking the time to share your experie…" at bounding box center [606, 322] width 703 height 82
